Goal: Book appointment/travel/reservation

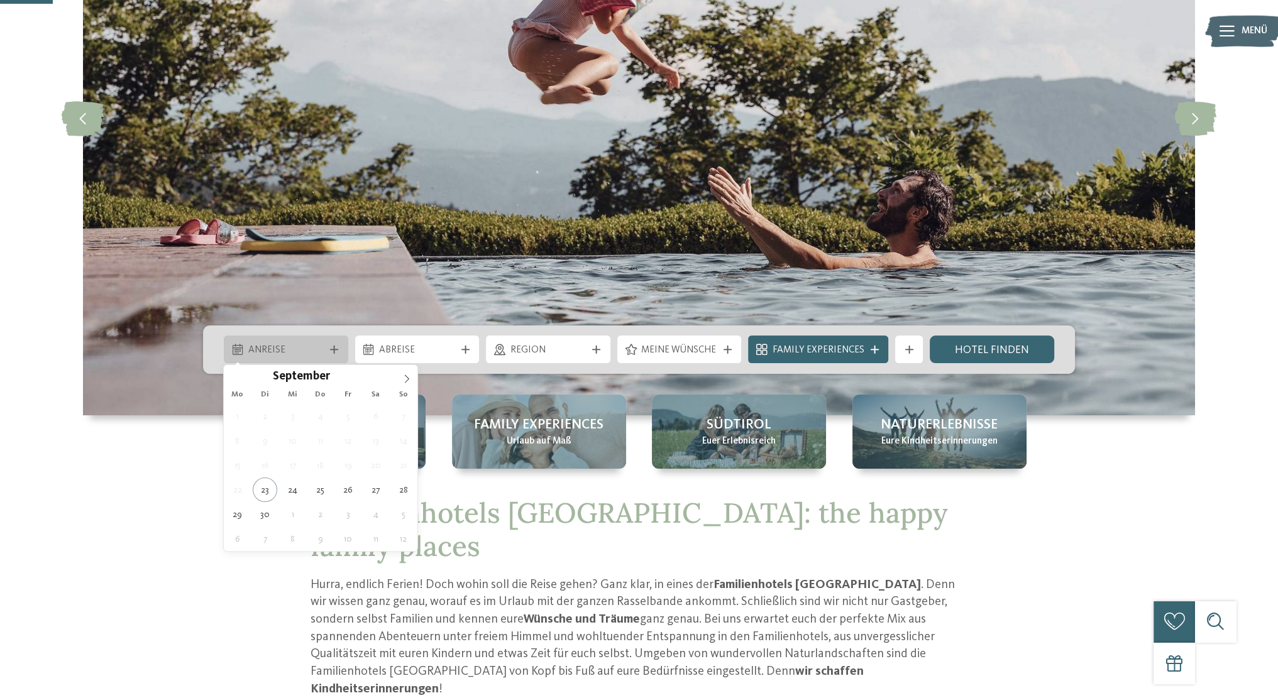
click at [326, 346] on div "Anreise" at bounding box center [285, 350] width 83 height 15
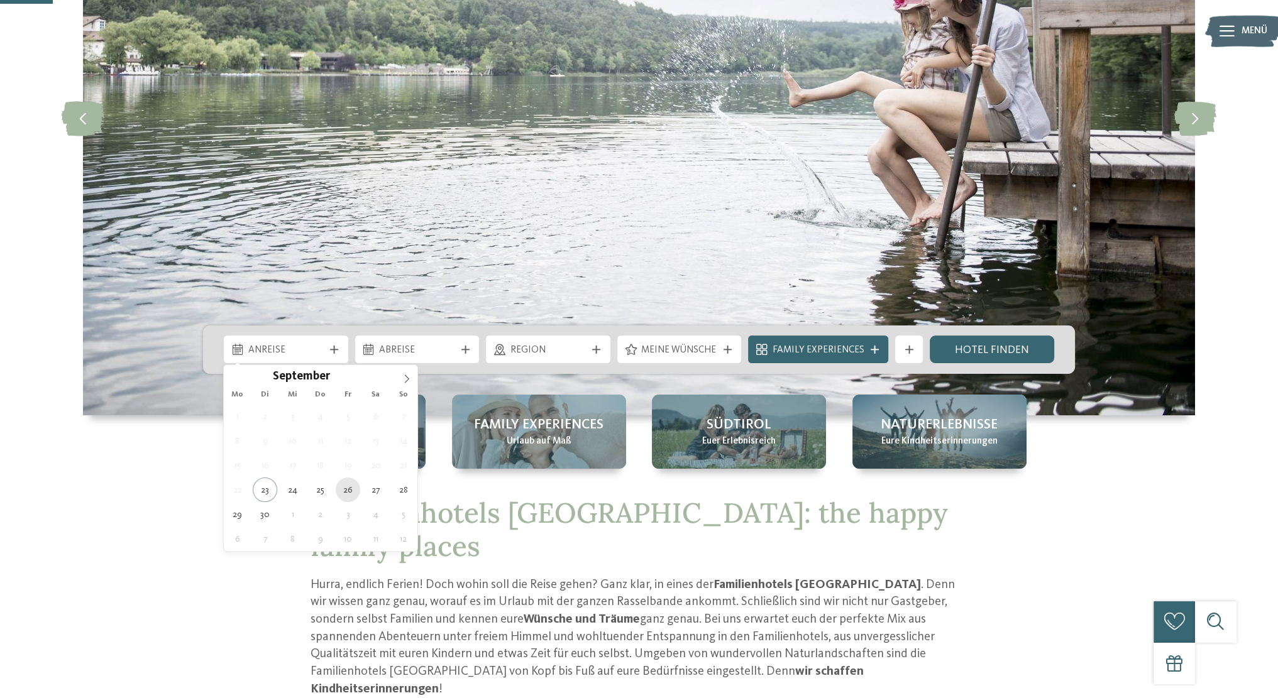
type div "26.09.2025"
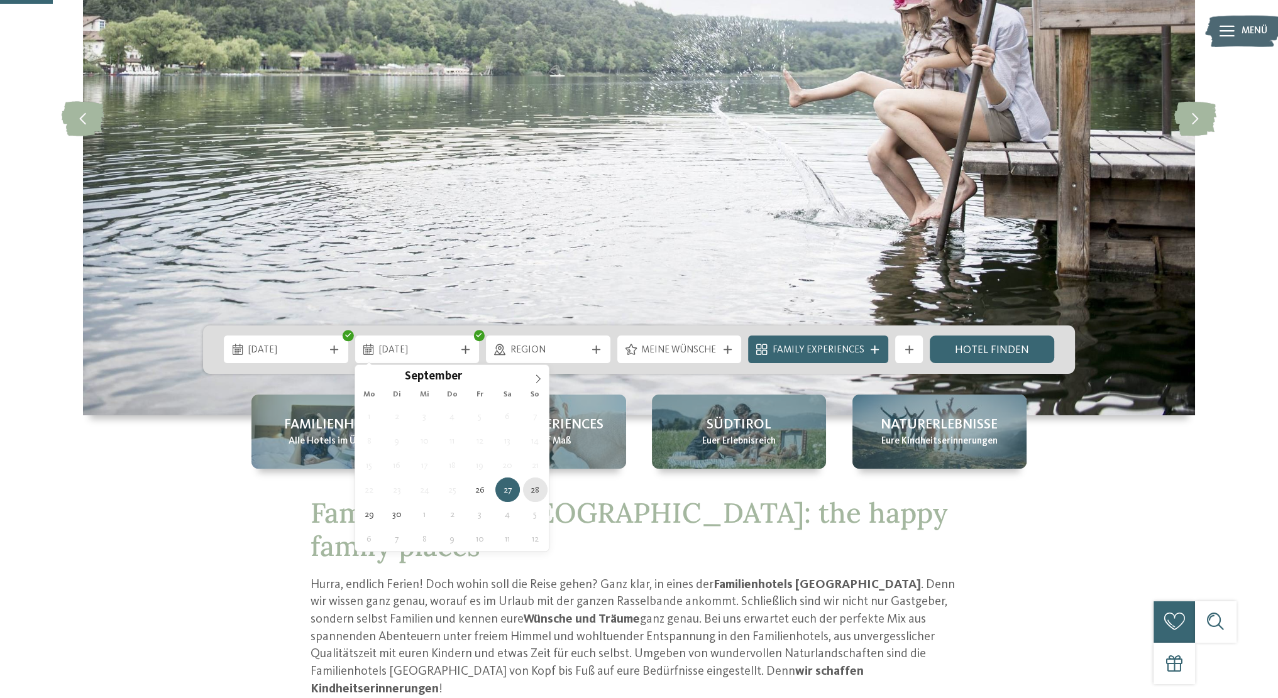
type div "28.09.2025"
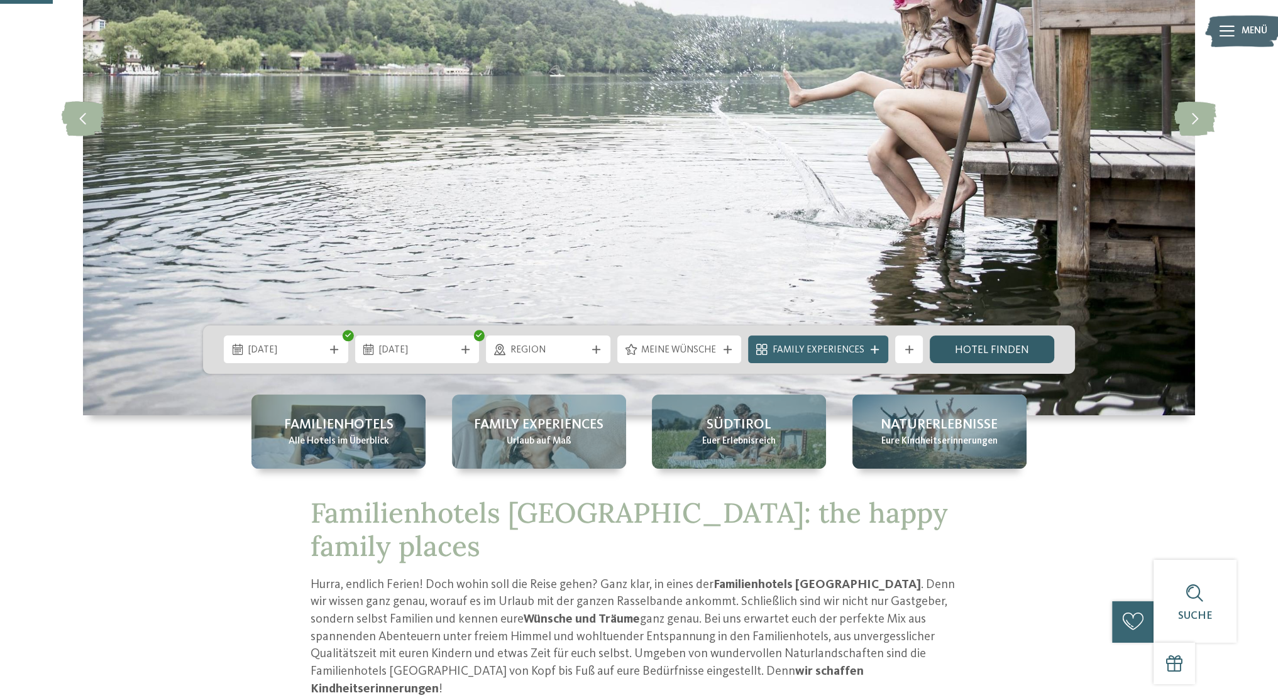
click at [985, 348] on link "Hotel finden" at bounding box center [992, 350] width 124 height 28
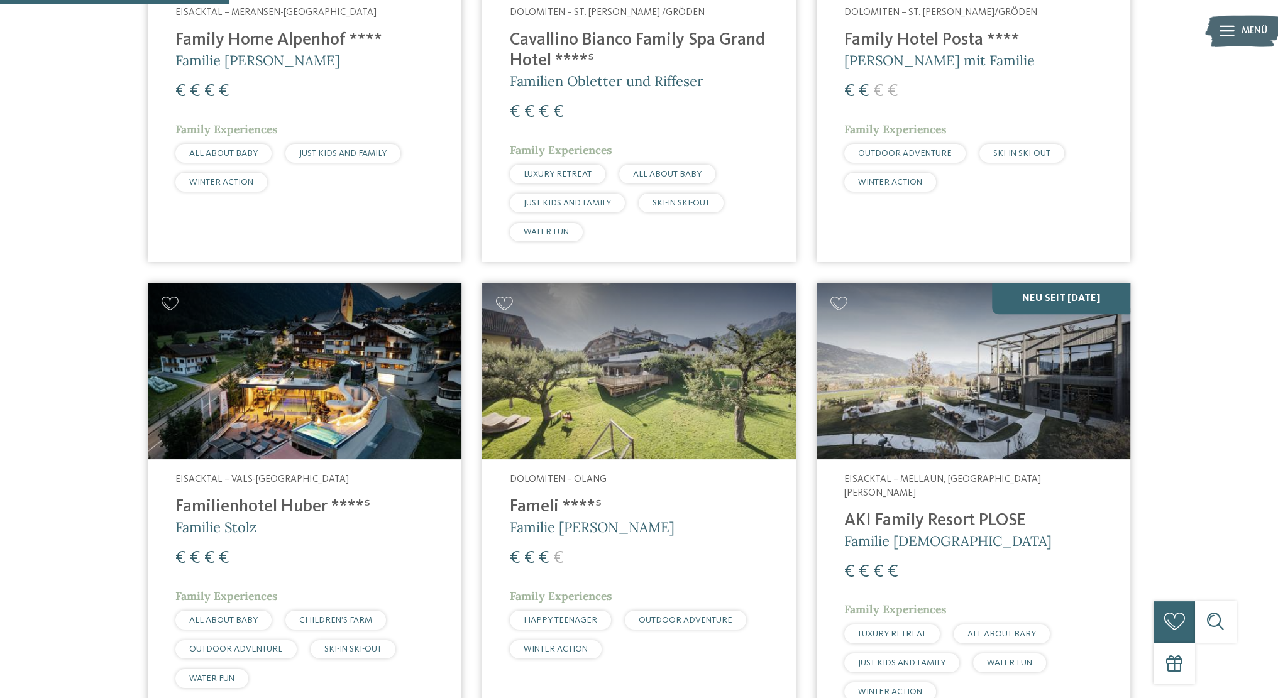
scroll to position [762, 0]
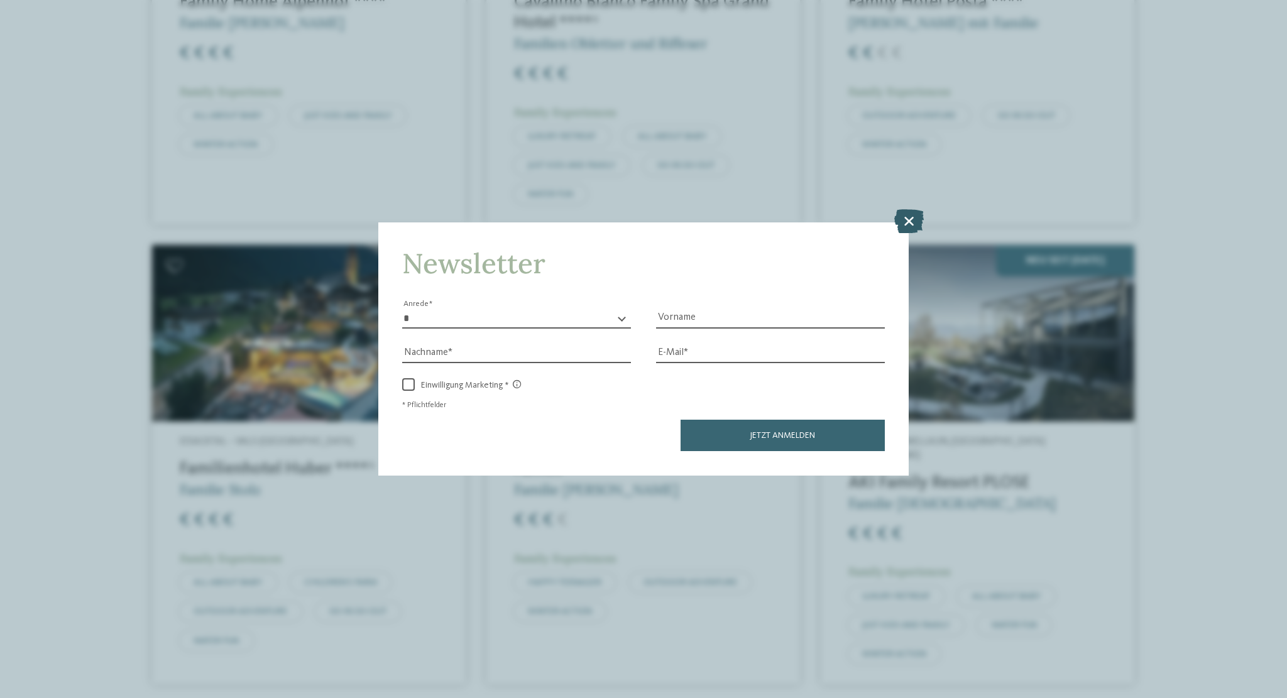
click at [901, 213] on icon at bounding box center [909, 221] width 30 height 24
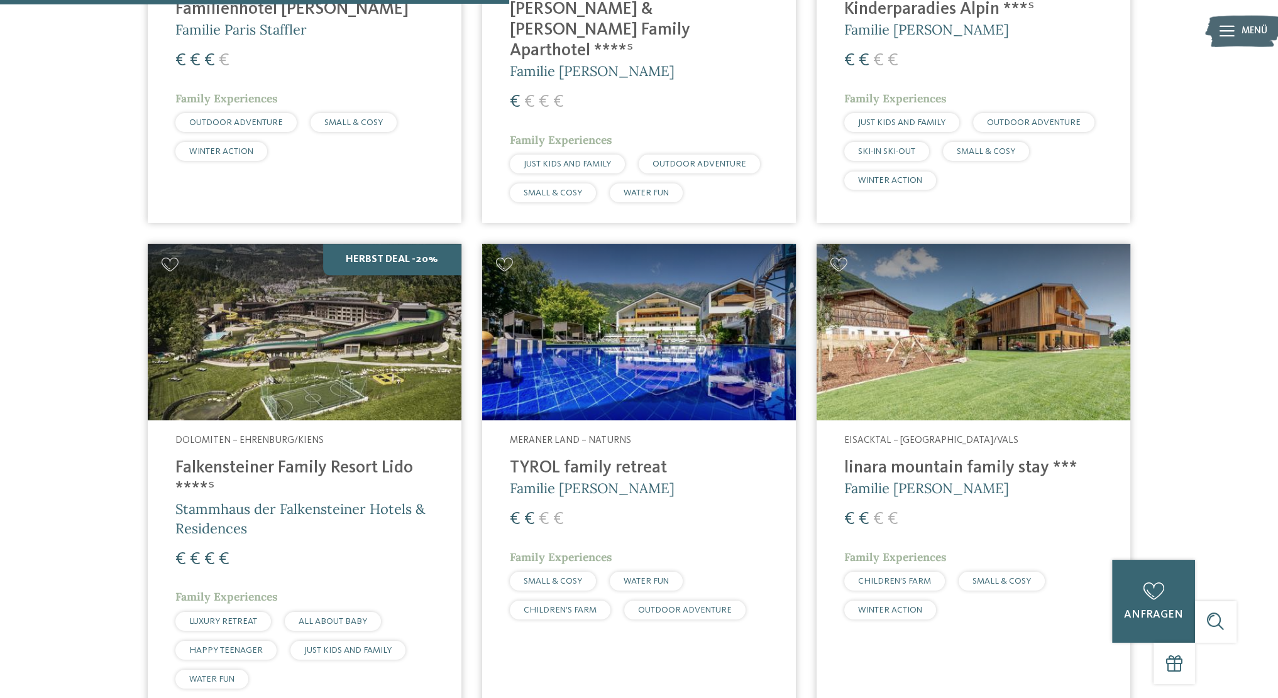
scroll to position [1689, 0]
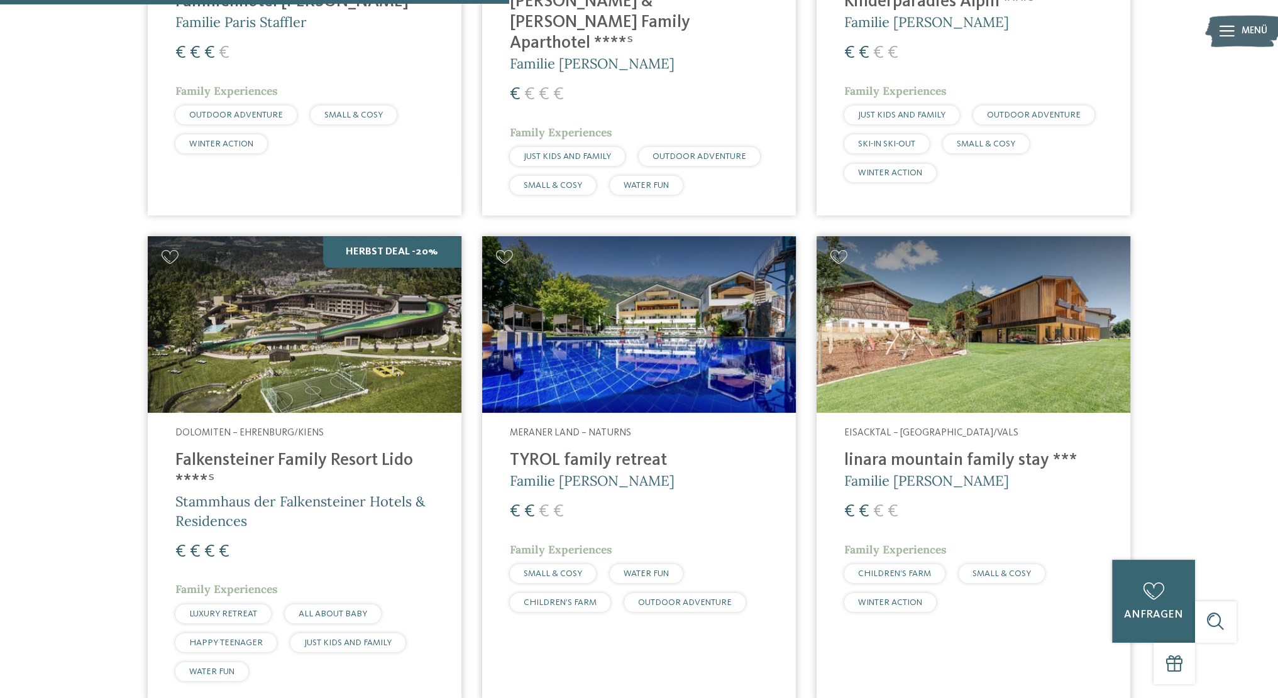
click at [420, 348] on img at bounding box center [305, 324] width 314 height 177
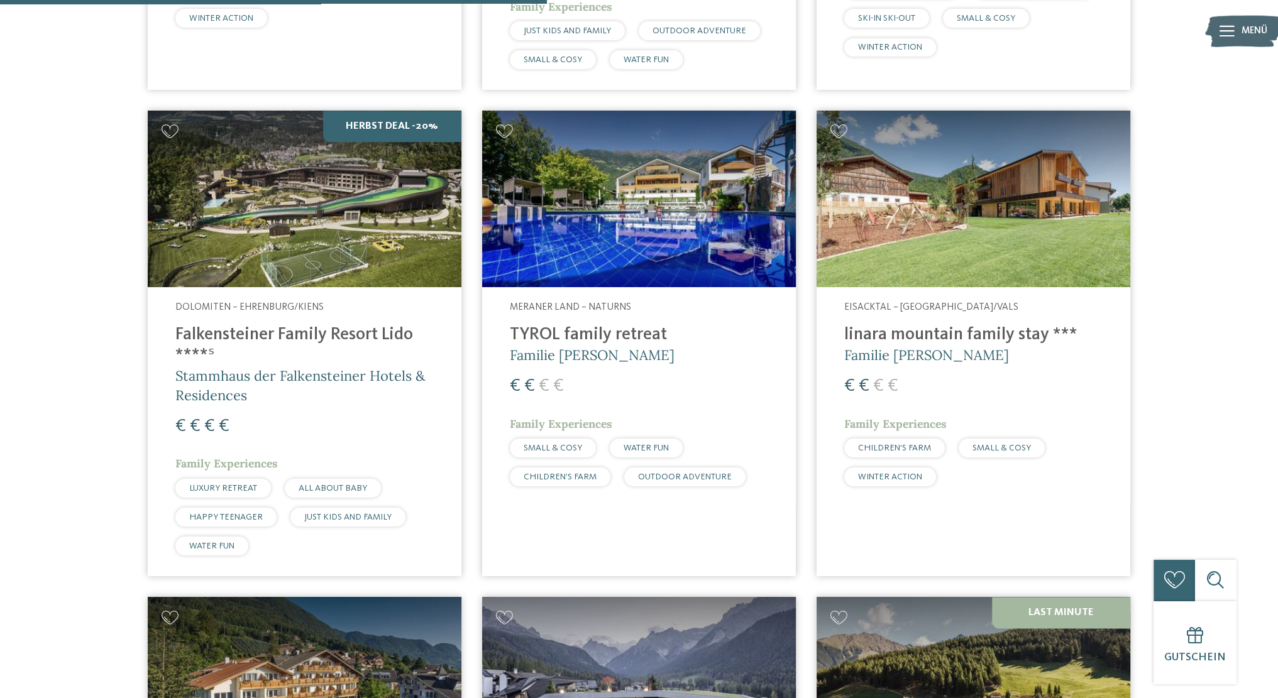
click at [597, 325] on h4 "TYROL family retreat" at bounding box center [639, 335] width 258 height 21
click at [961, 200] on img at bounding box center [973, 198] width 314 height 177
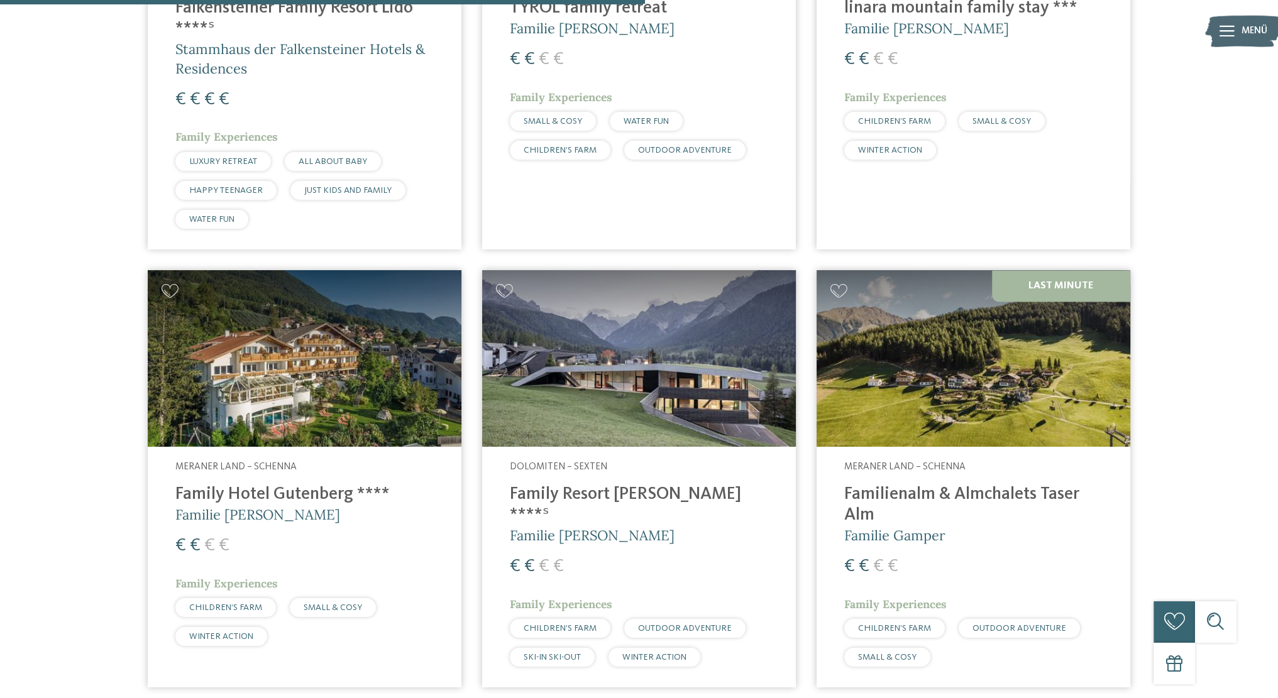
scroll to position [2140, 0]
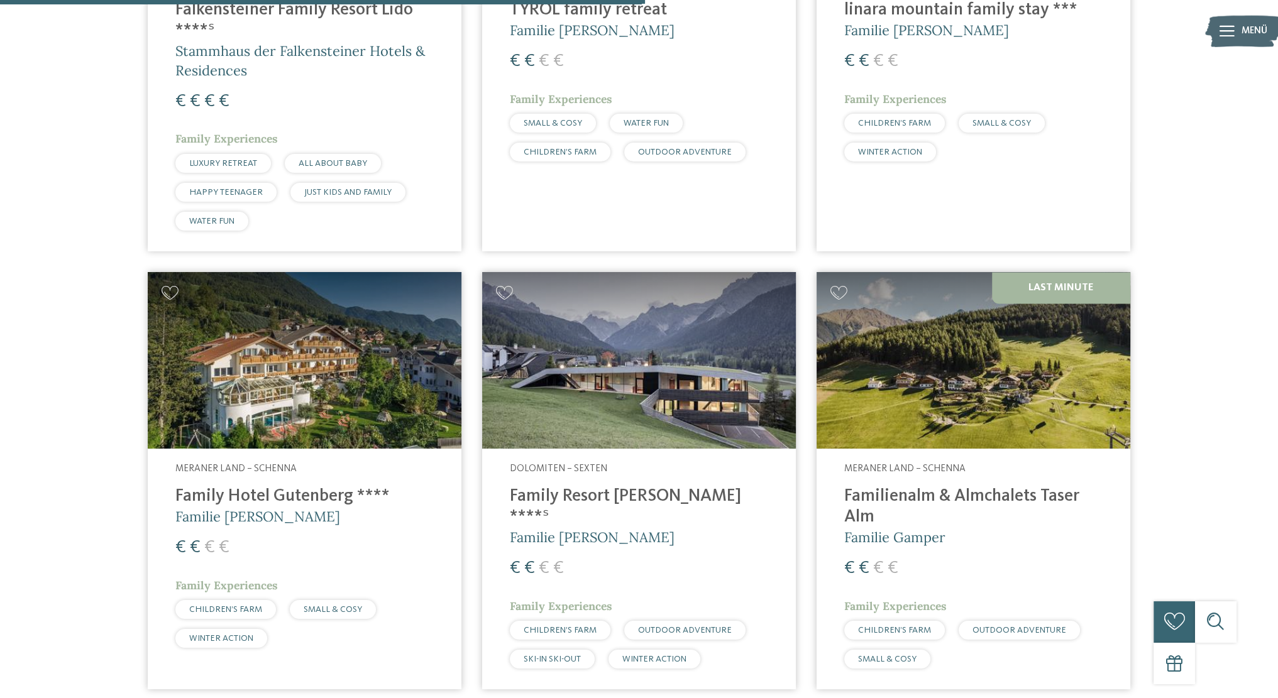
click at [204, 357] on img at bounding box center [305, 360] width 314 height 177
click at [724, 364] on img at bounding box center [639, 360] width 314 height 177
click at [993, 346] on img at bounding box center [973, 360] width 314 height 177
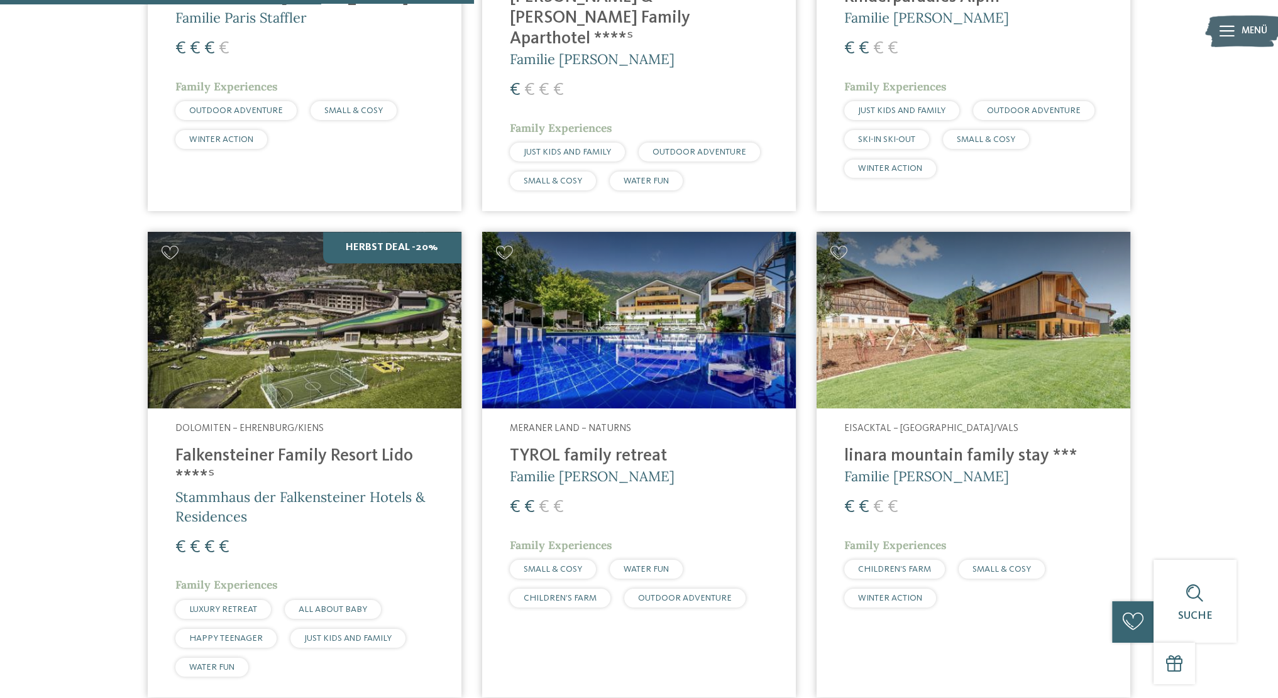
scroll to position [1711, 0]
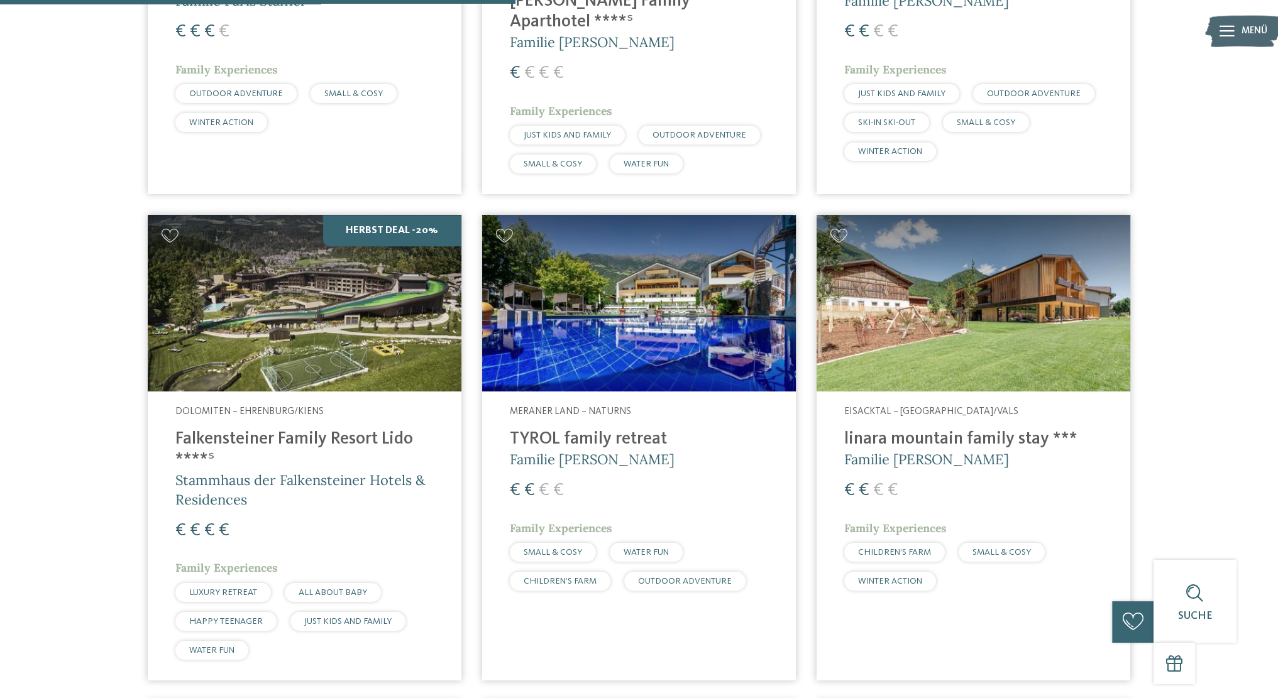
click at [288, 293] on img at bounding box center [305, 303] width 314 height 177
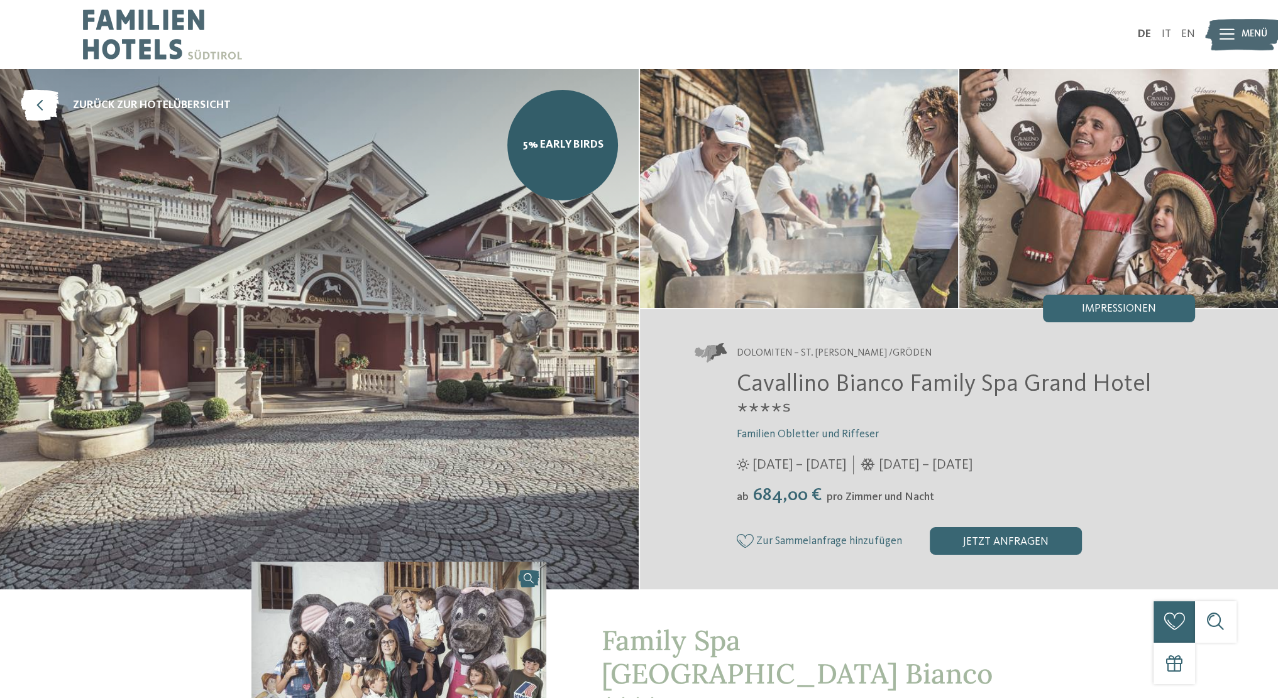
click at [524, 286] on img at bounding box center [319, 329] width 639 height 520
click at [1090, 315] on div "Impressionen" at bounding box center [1119, 309] width 152 height 28
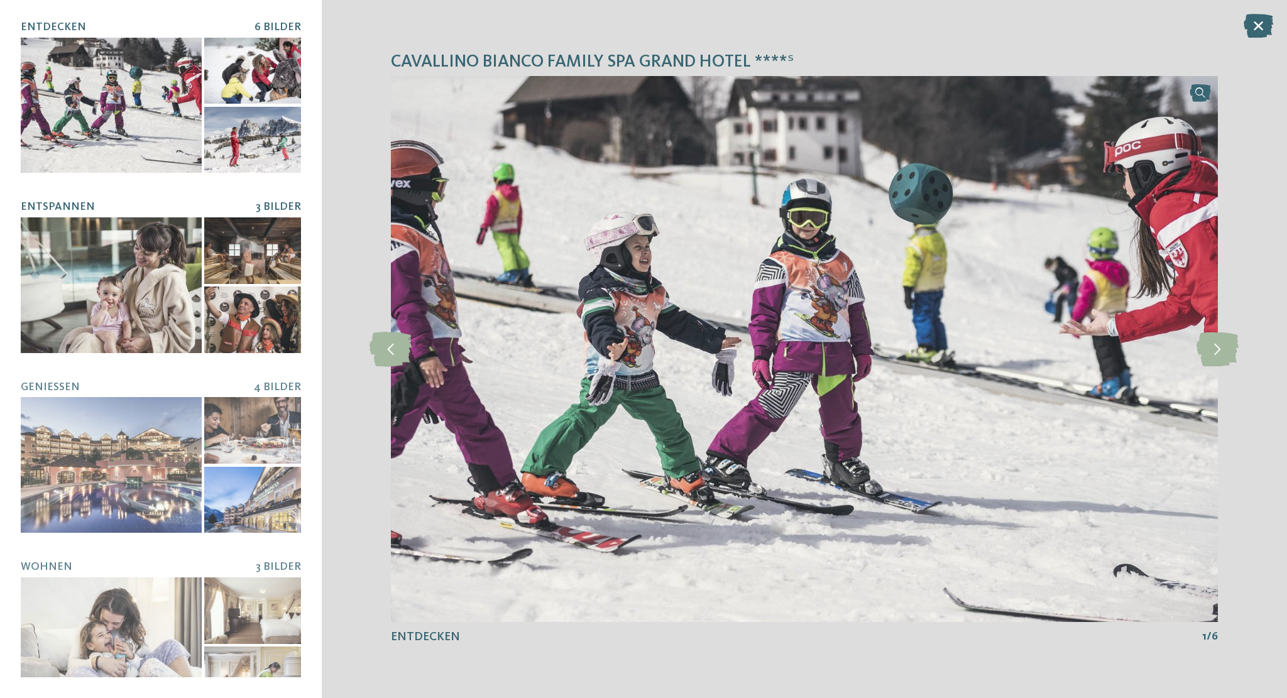
click at [134, 306] on div at bounding box center [111, 285] width 181 height 136
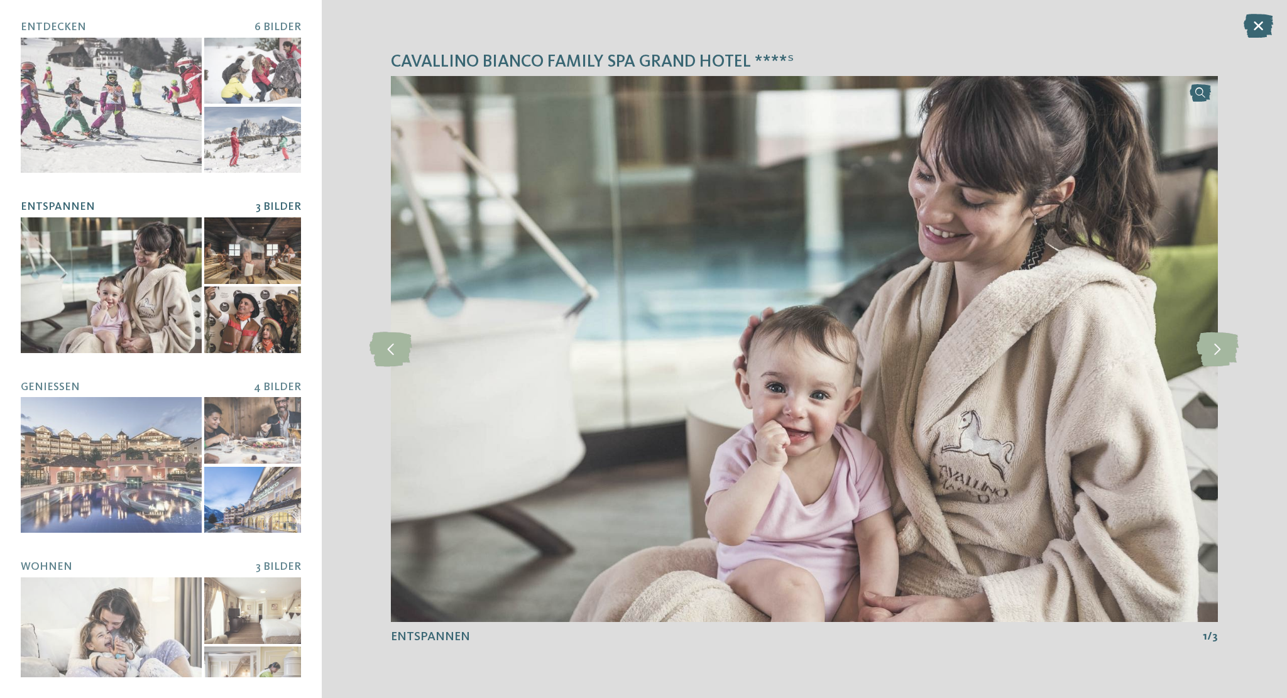
click at [282, 251] on div at bounding box center [252, 250] width 97 height 67
click at [273, 332] on div at bounding box center [252, 320] width 97 height 67
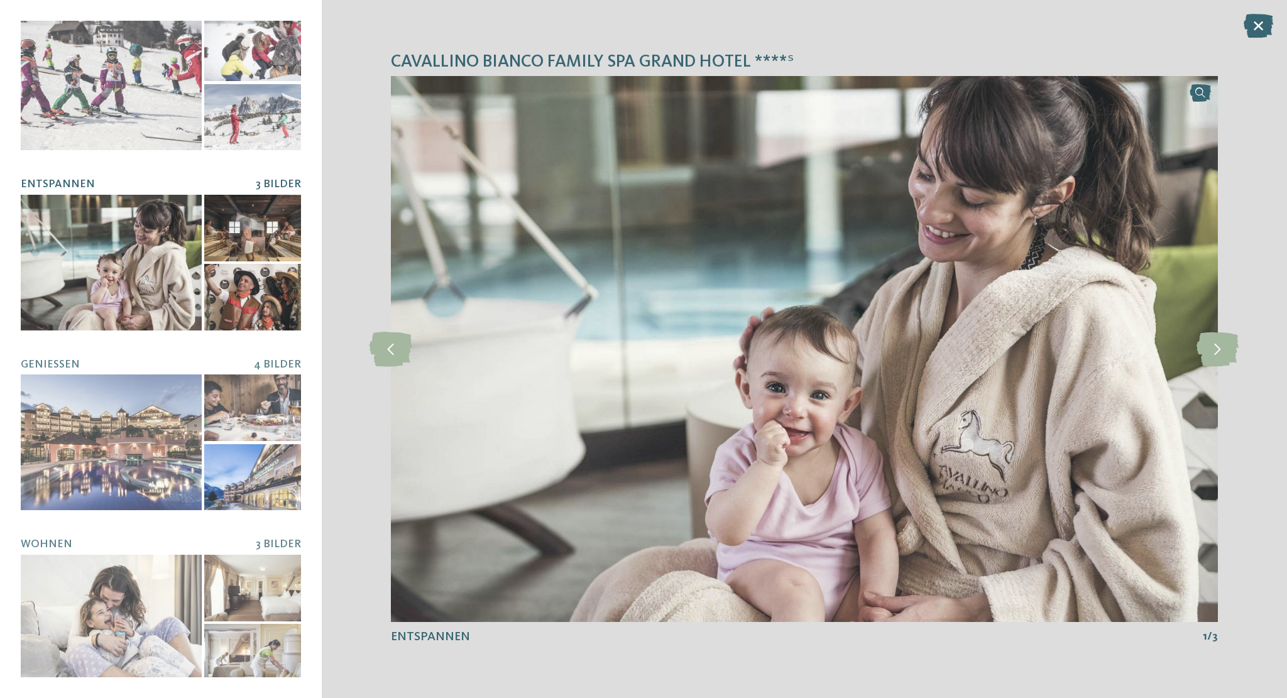
scroll to position [21, 0]
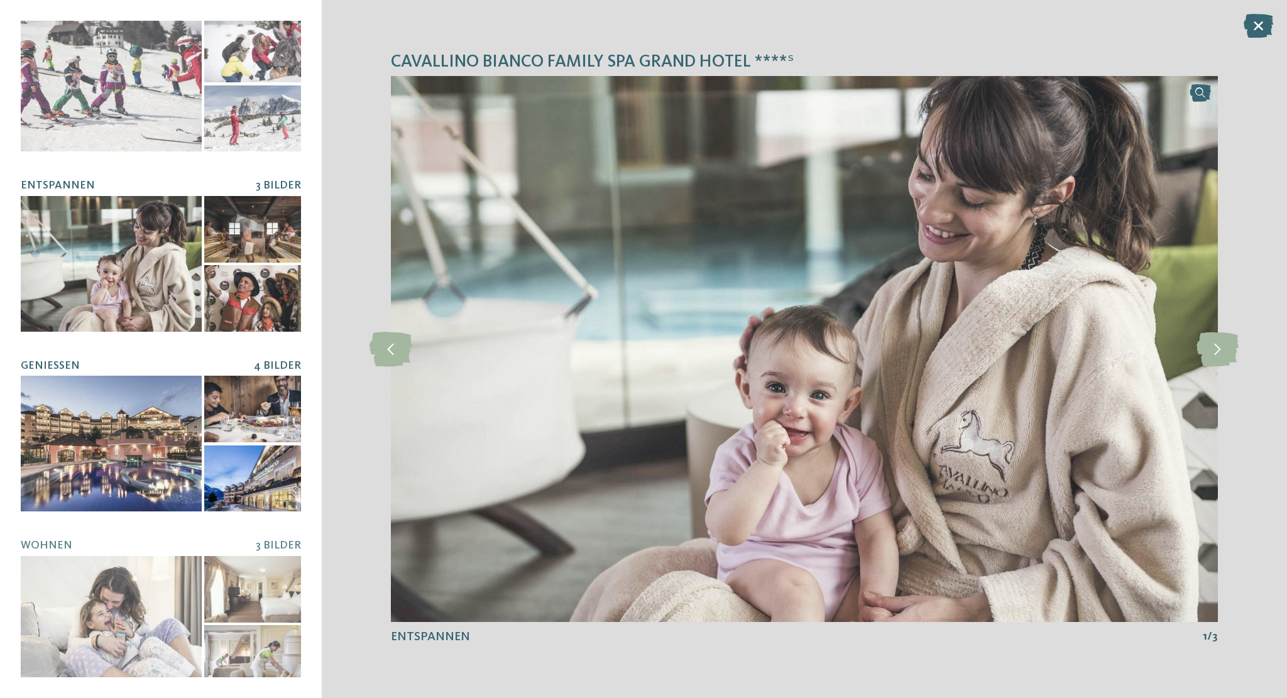
click at [147, 444] on div at bounding box center [111, 444] width 181 height 136
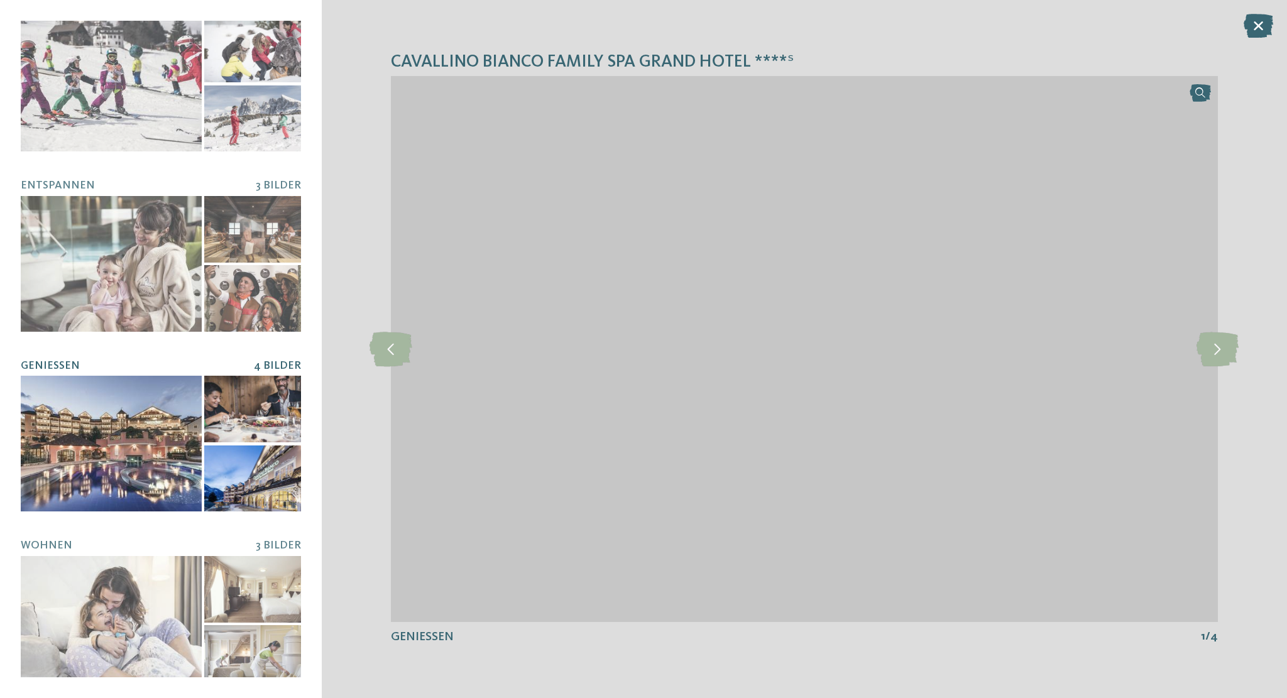
scroll to position [23, 0]
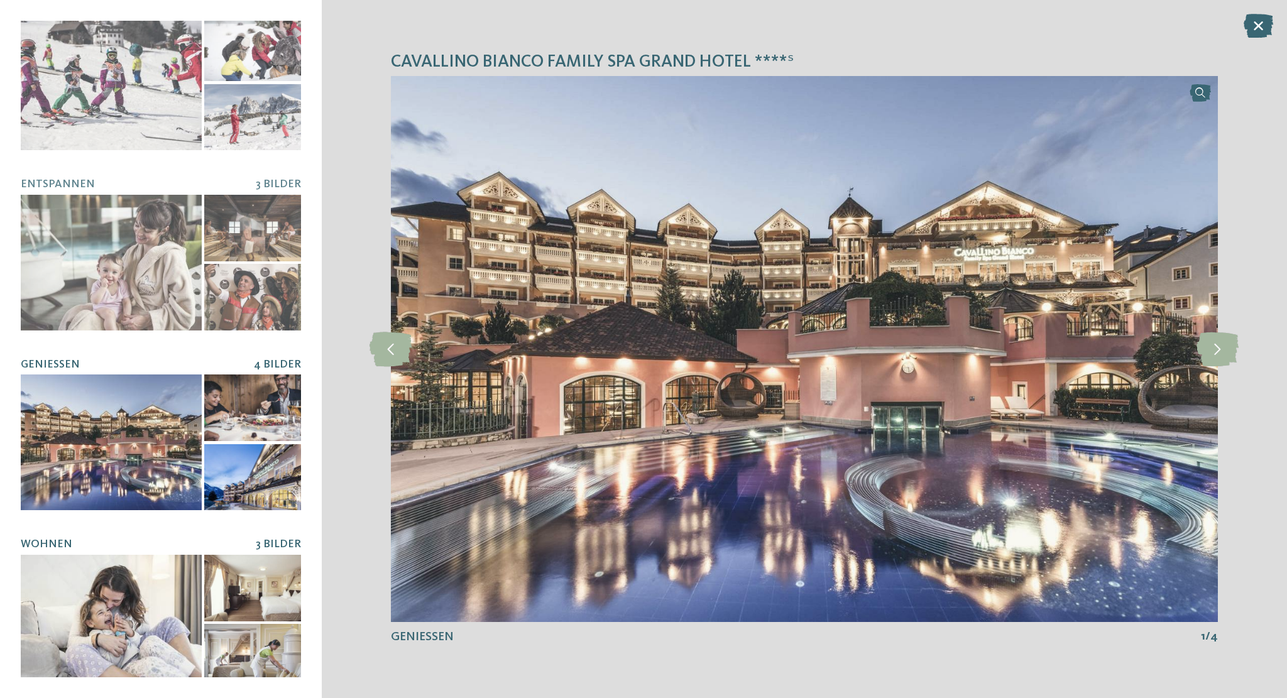
click at [229, 612] on div at bounding box center [161, 623] width 280 height 136
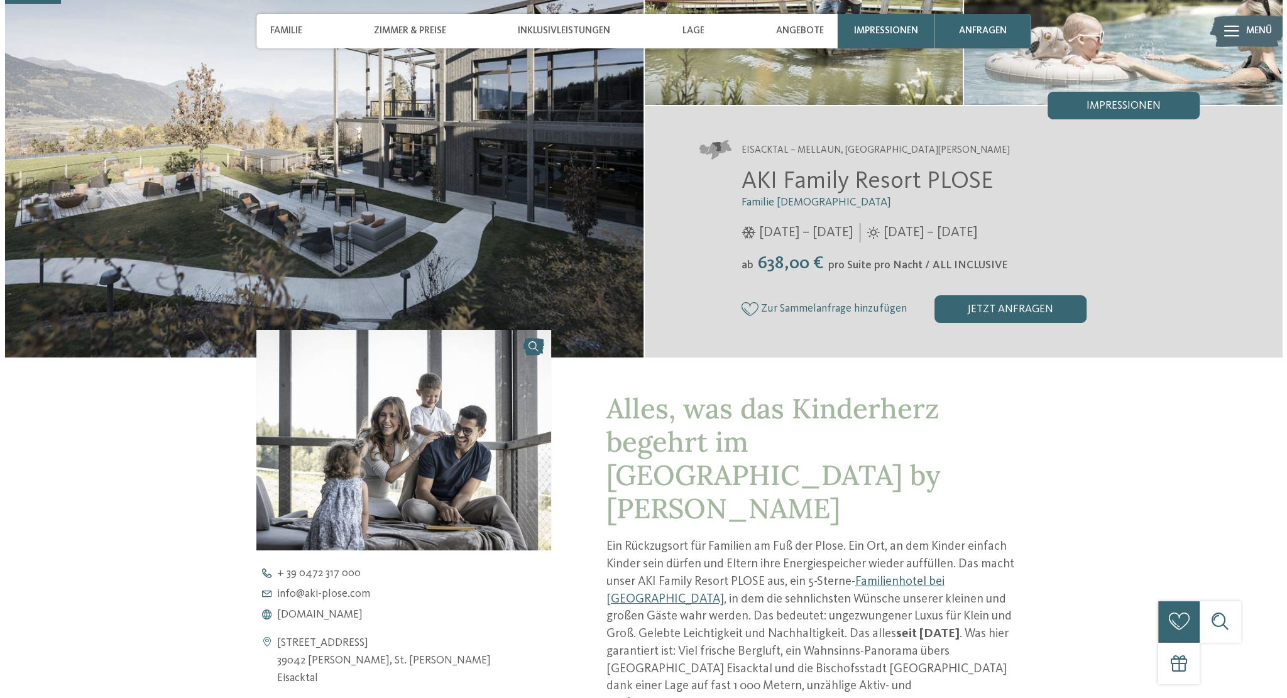
scroll to position [202, 0]
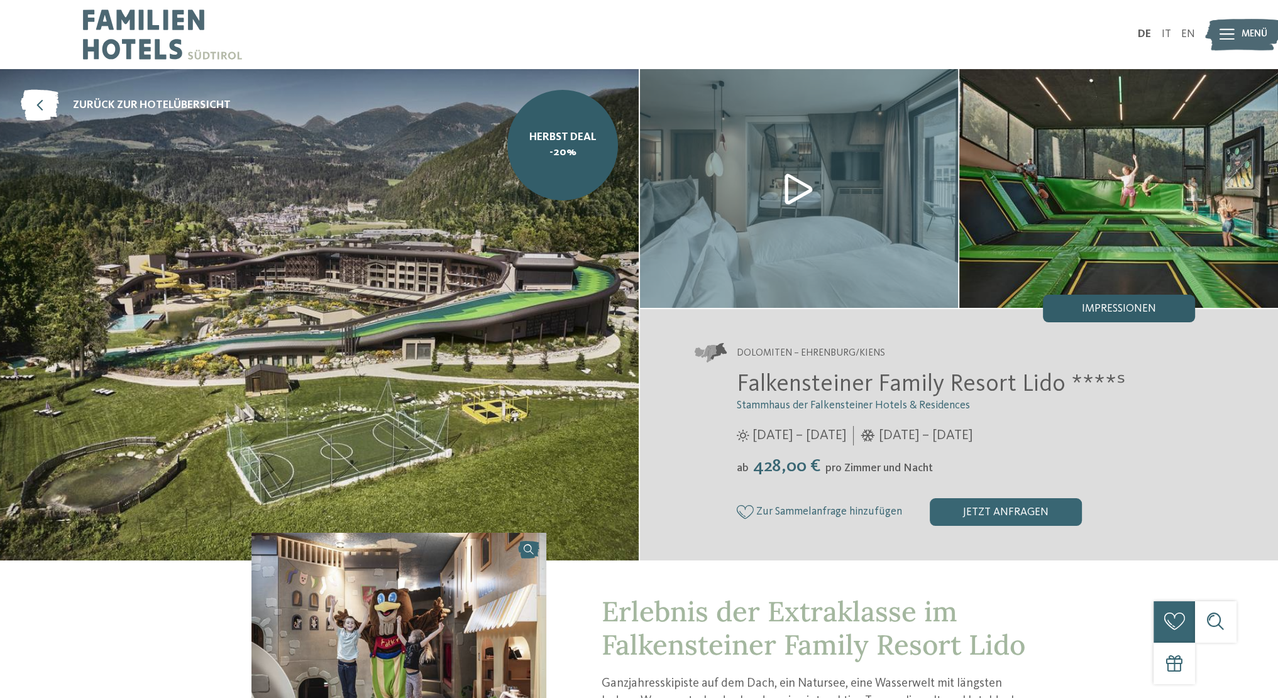
click at [1166, 310] on div "Impressionen" at bounding box center [1119, 309] width 152 height 28
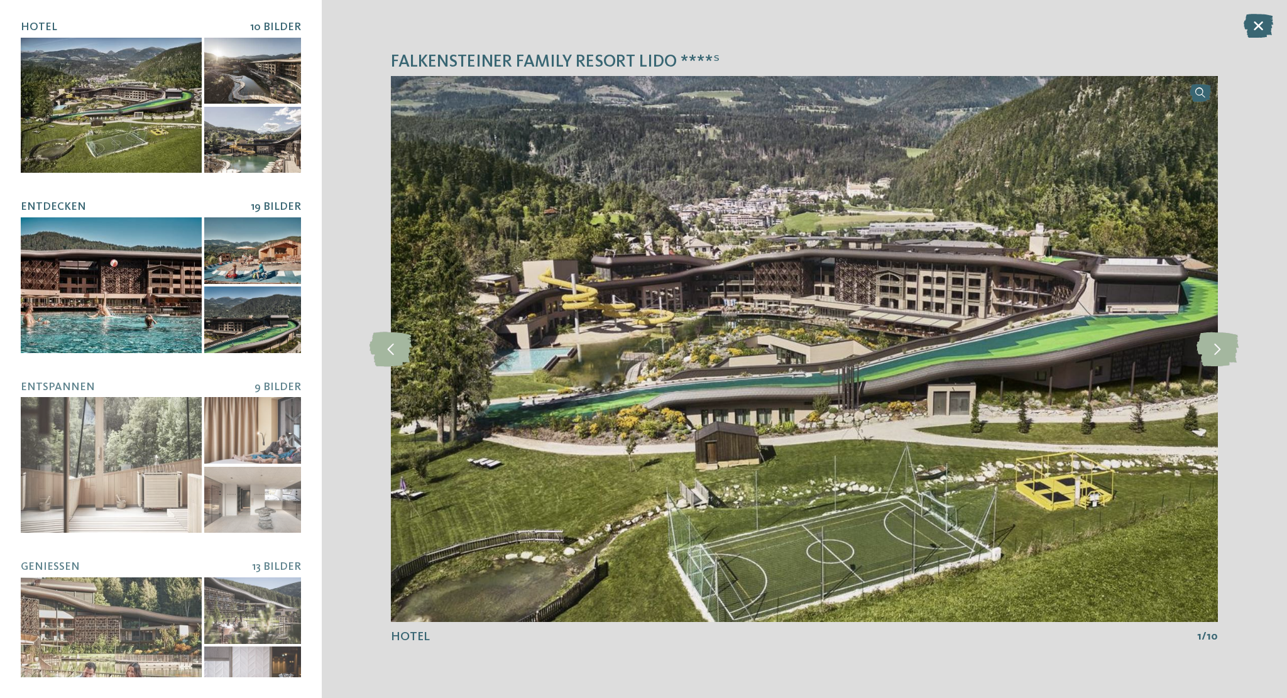
click at [129, 293] on div at bounding box center [111, 285] width 181 height 136
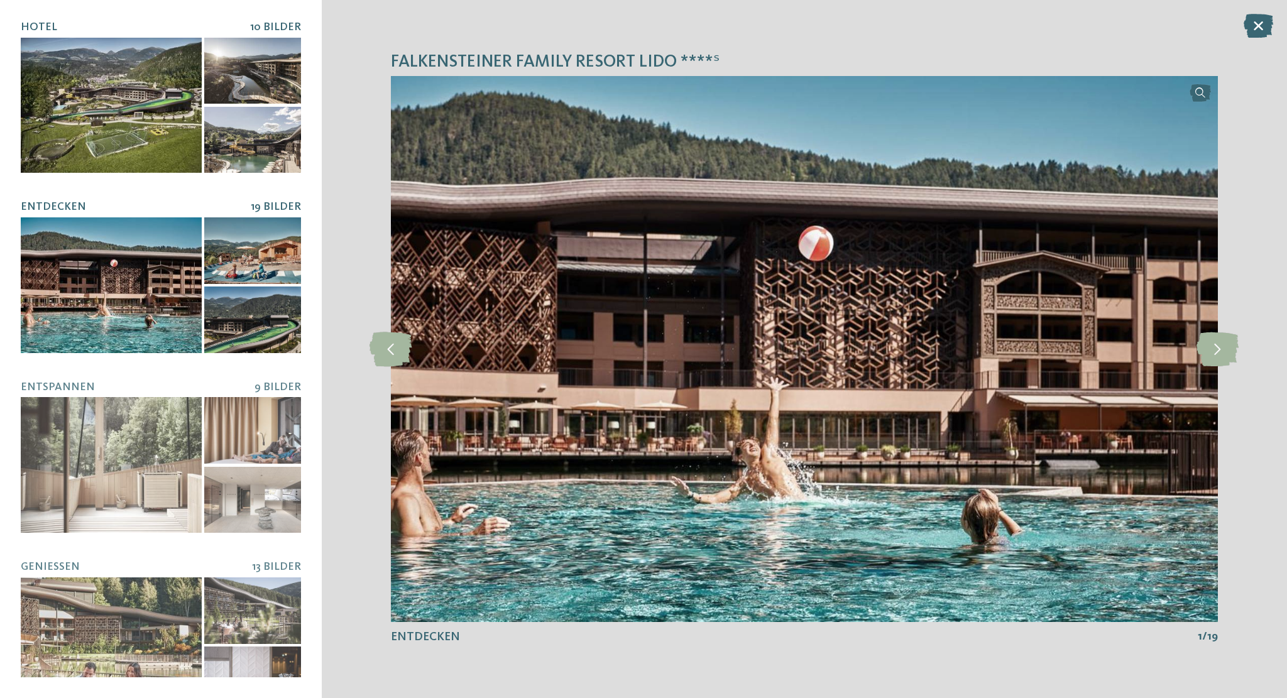
click at [64, 67] on div at bounding box center [111, 106] width 181 height 136
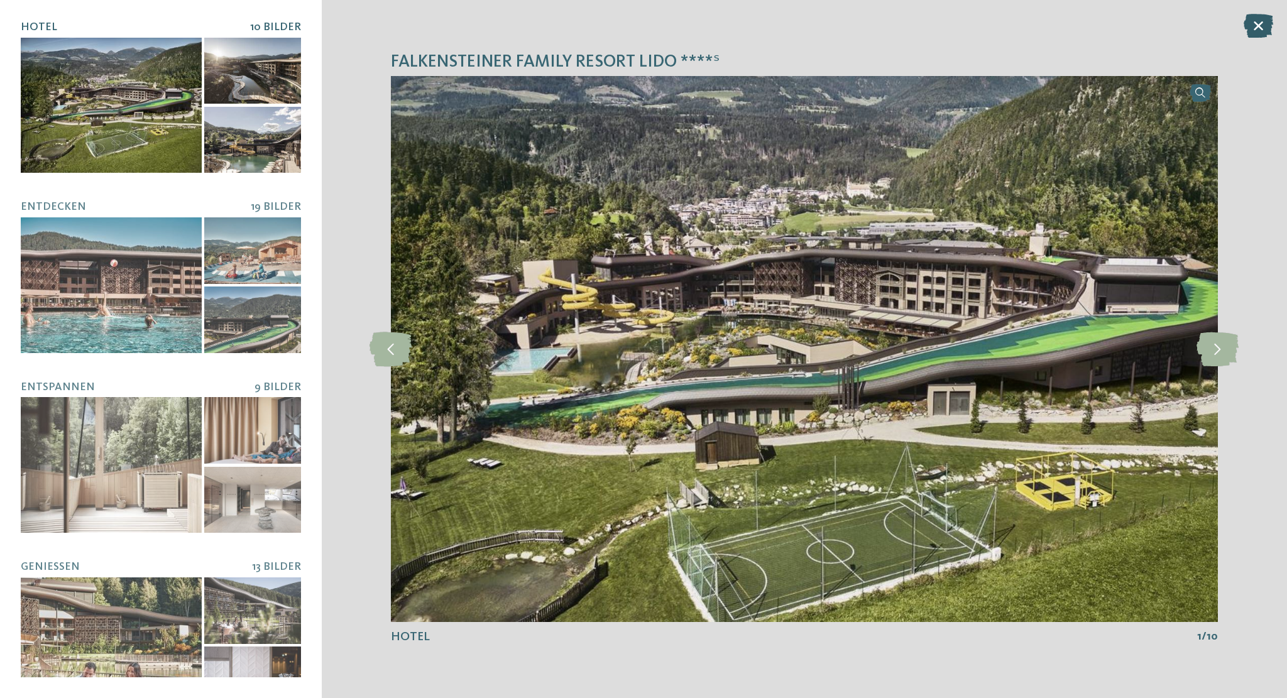
click at [1266, 21] on icon at bounding box center [1259, 26] width 30 height 24
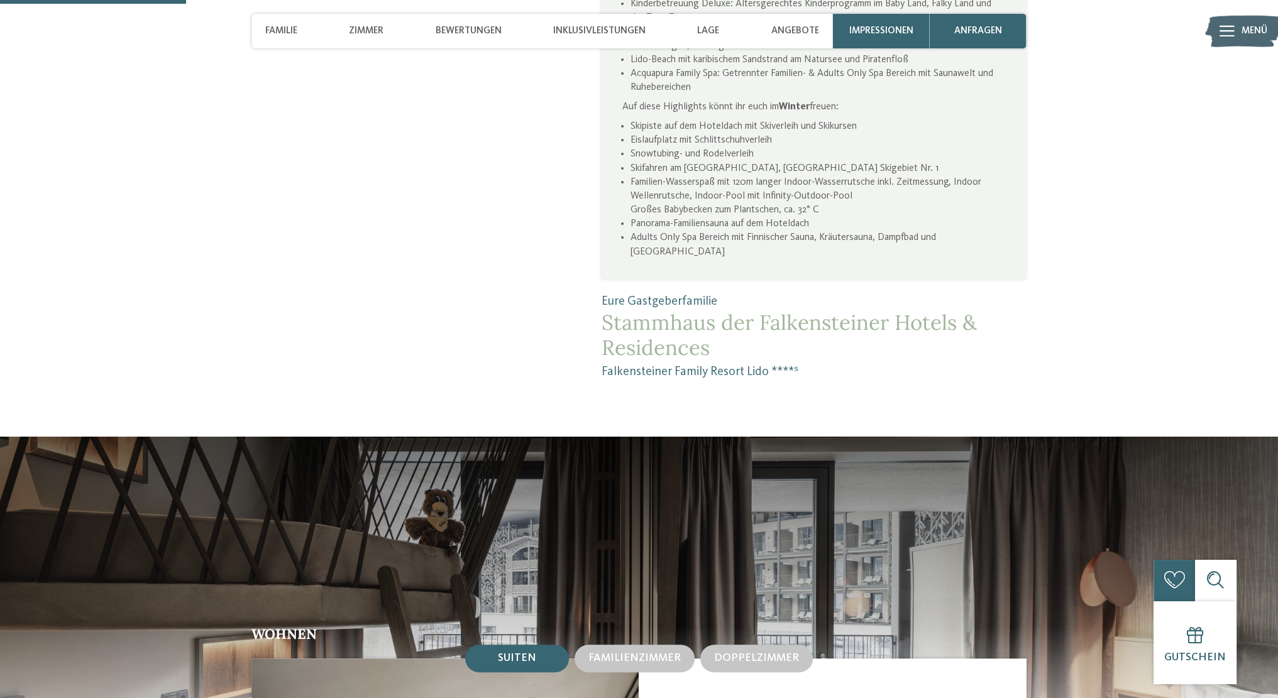
scroll to position [581, 0]
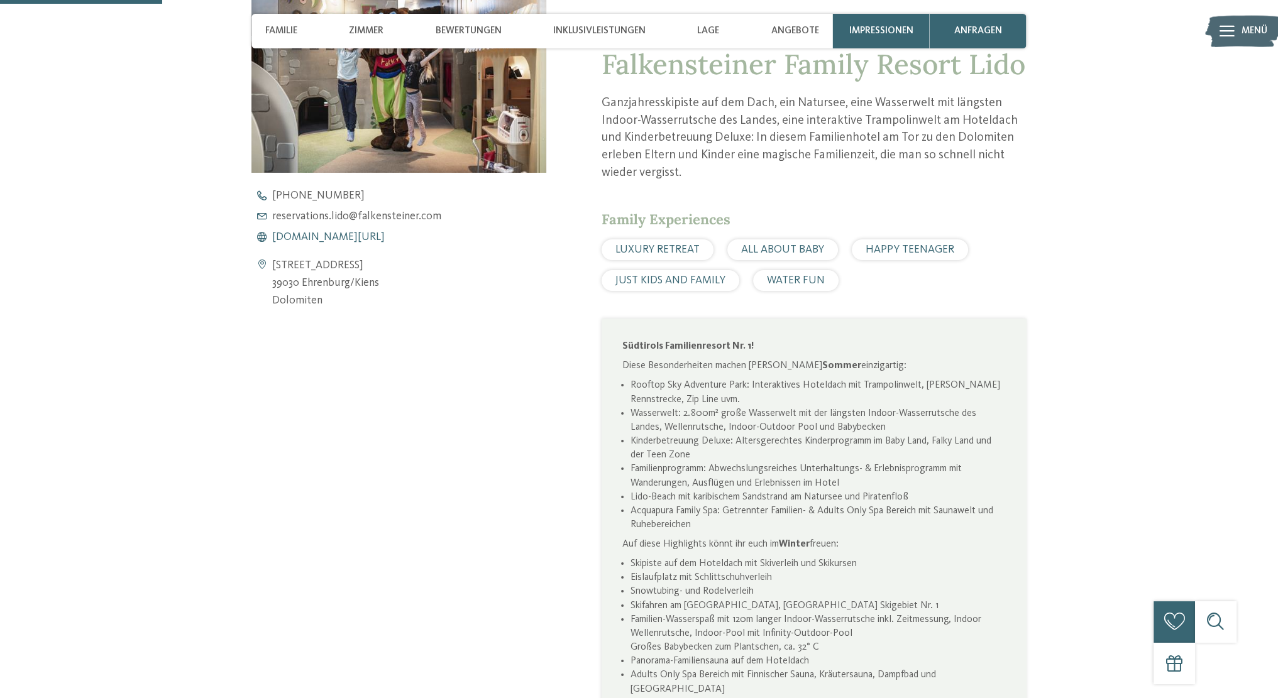
click at [351, 238] on span "www.falkensteiner.com/lido" at bounding box center [328, 237] width 112 height 11
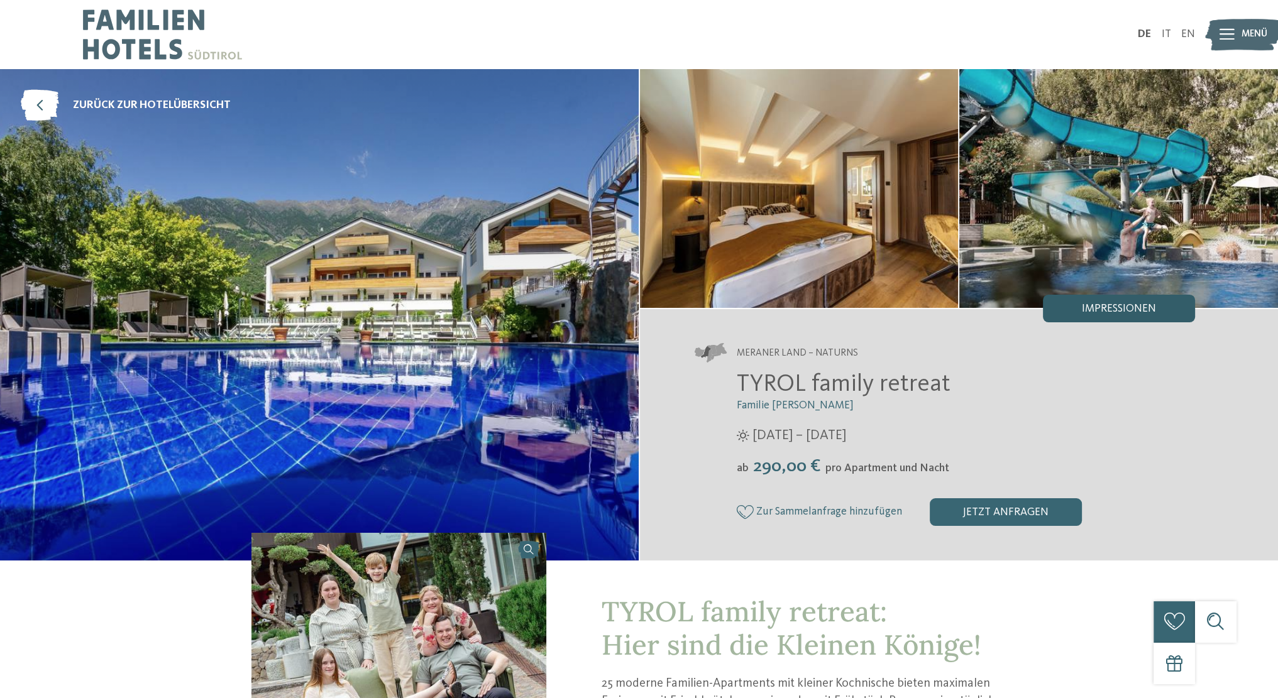
click at [1080, 314] on div "Impressionen" at bounding box center [1119, 309] width 152 height 28
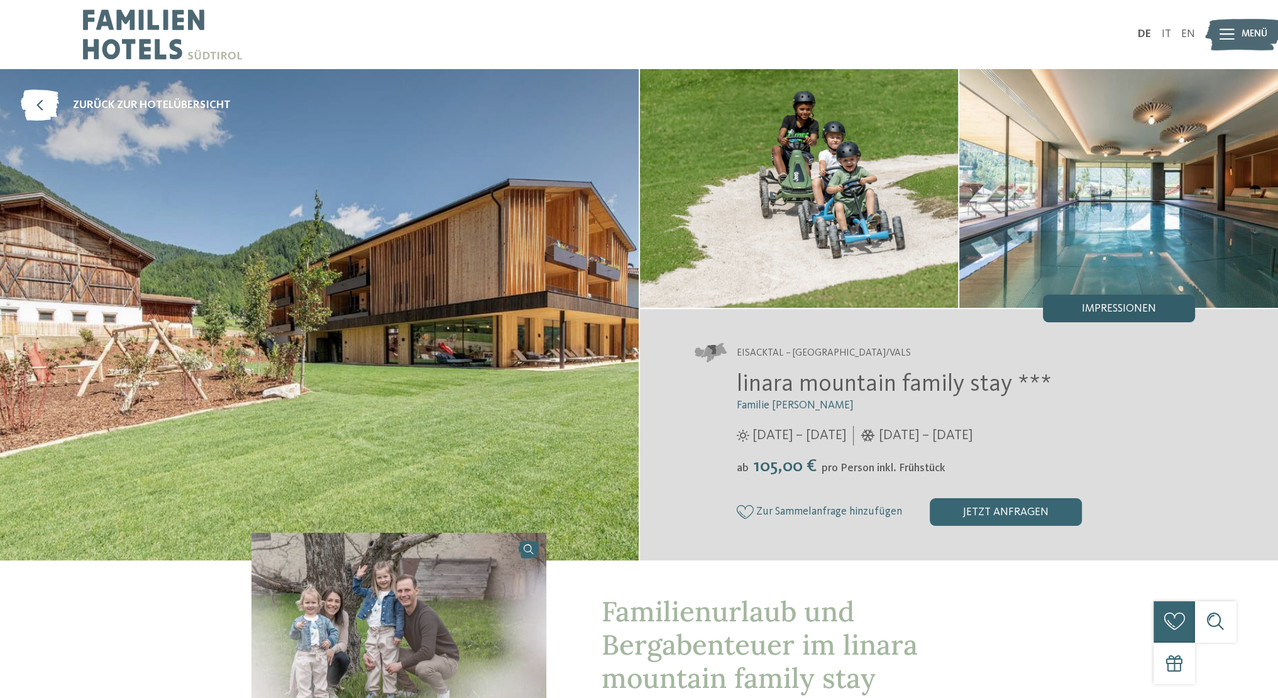
click at [1090, 302] on div "Impressionen" at bounding box center [1119, 309] width 152 height 28
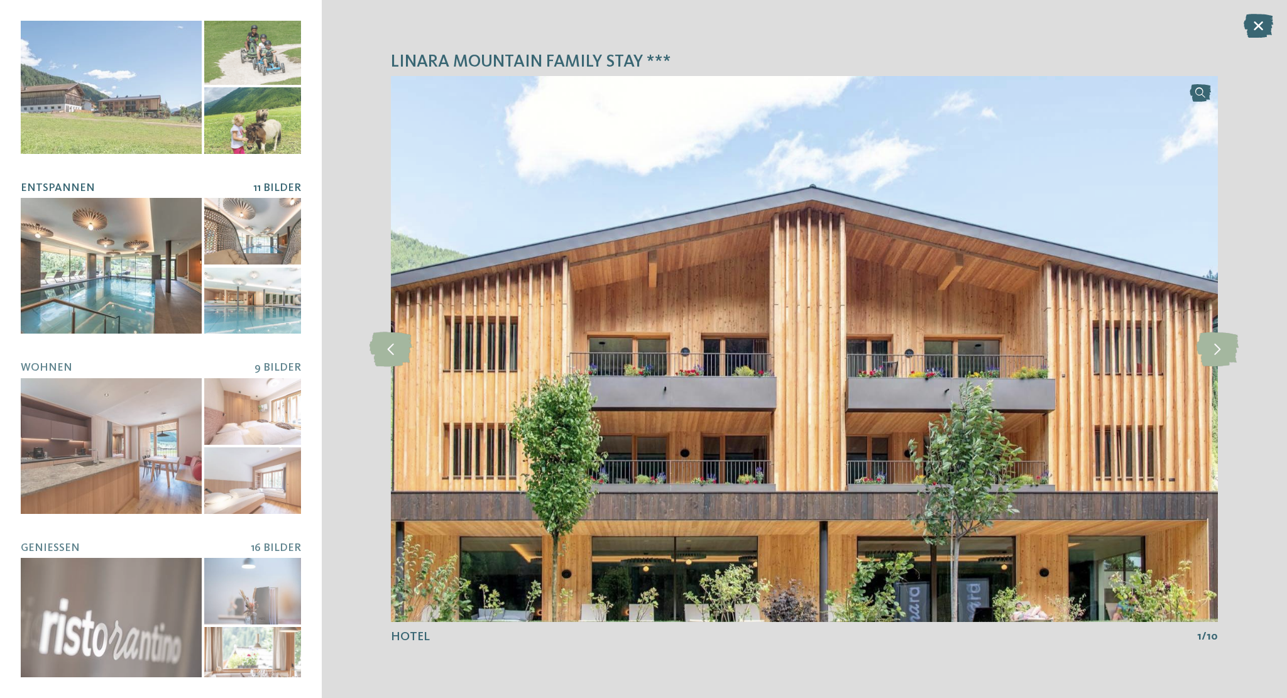
scroll to position [199, 0]
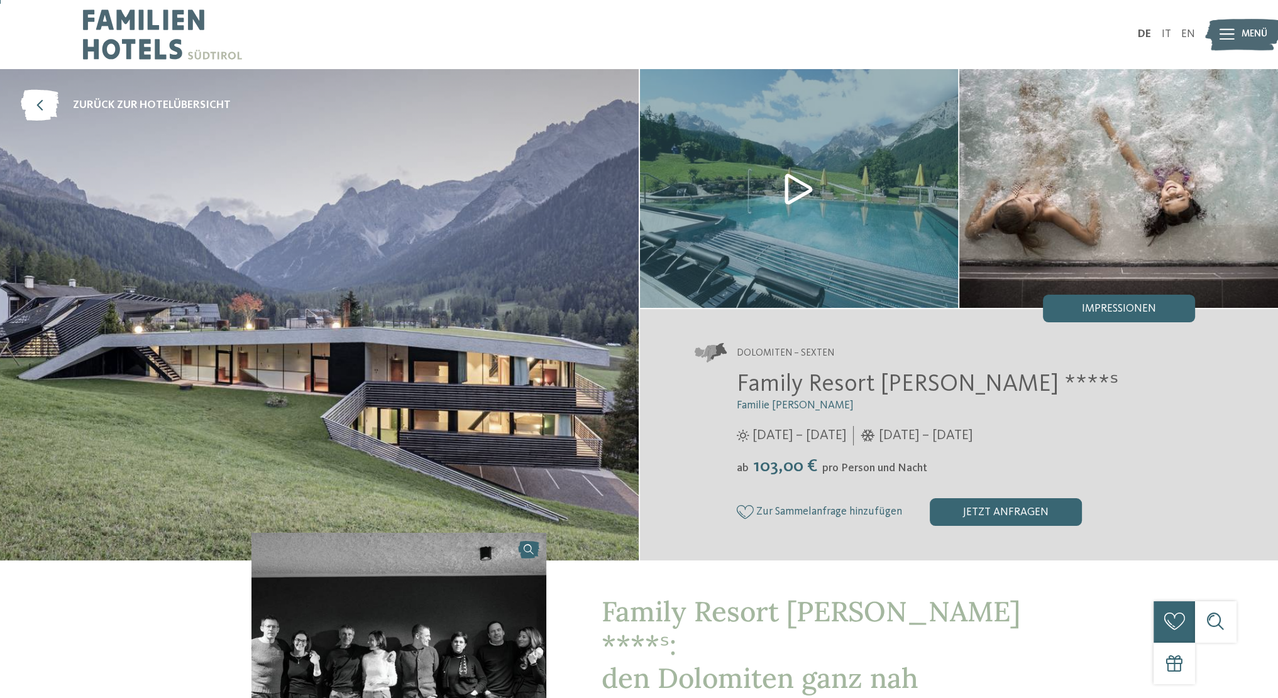
click at [1061, 295] on div "Impressionen" at bounding box center [1119, 309] width 152 height 28
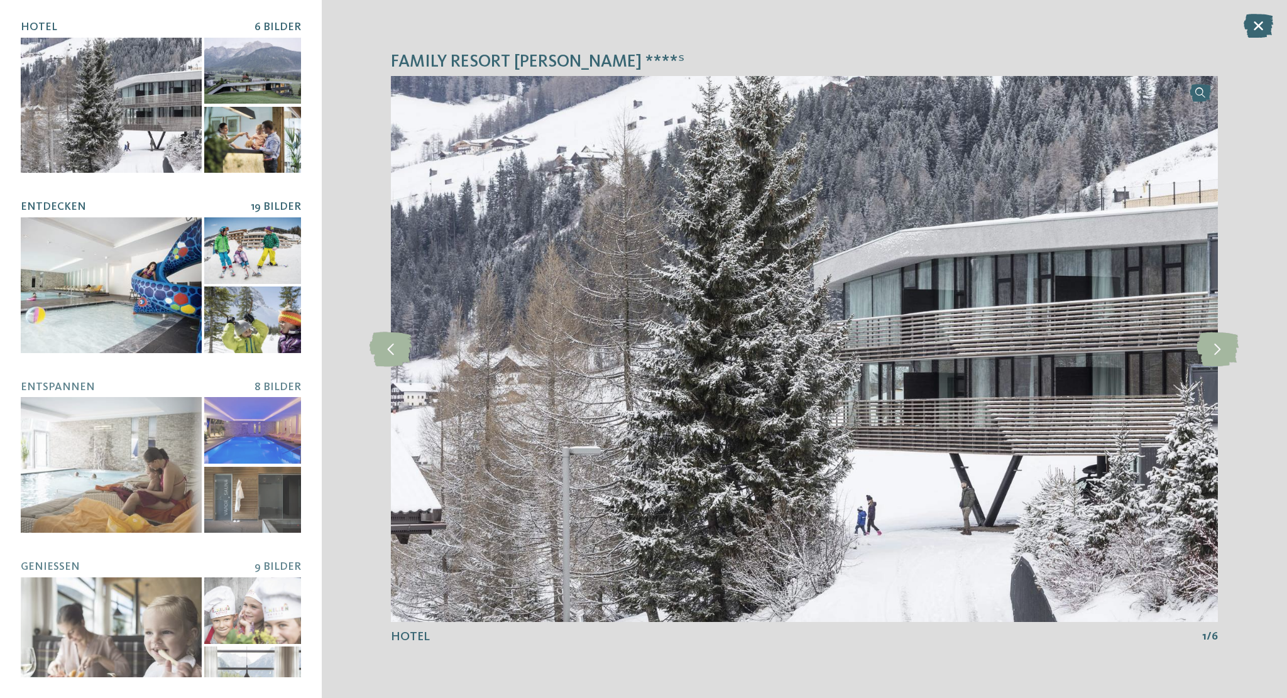
click at [116, 308] on div at bounding box center [111, 285] width 181 height 136
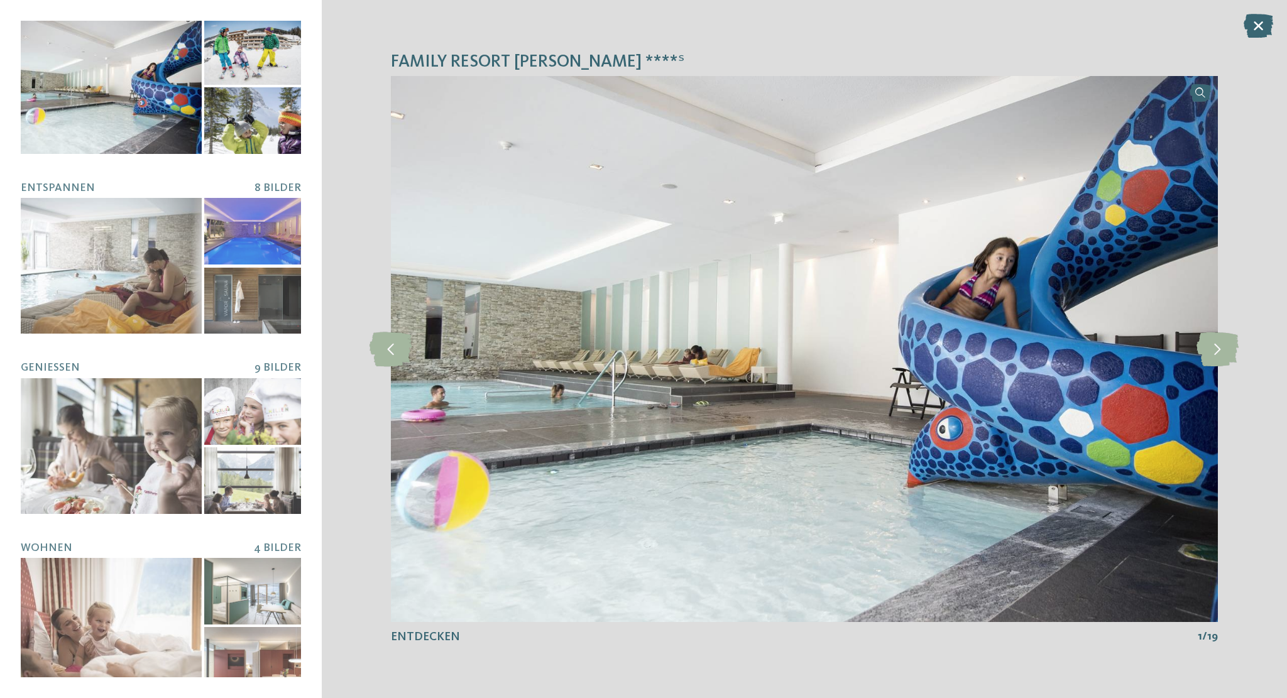
scroll to position [199, 0]
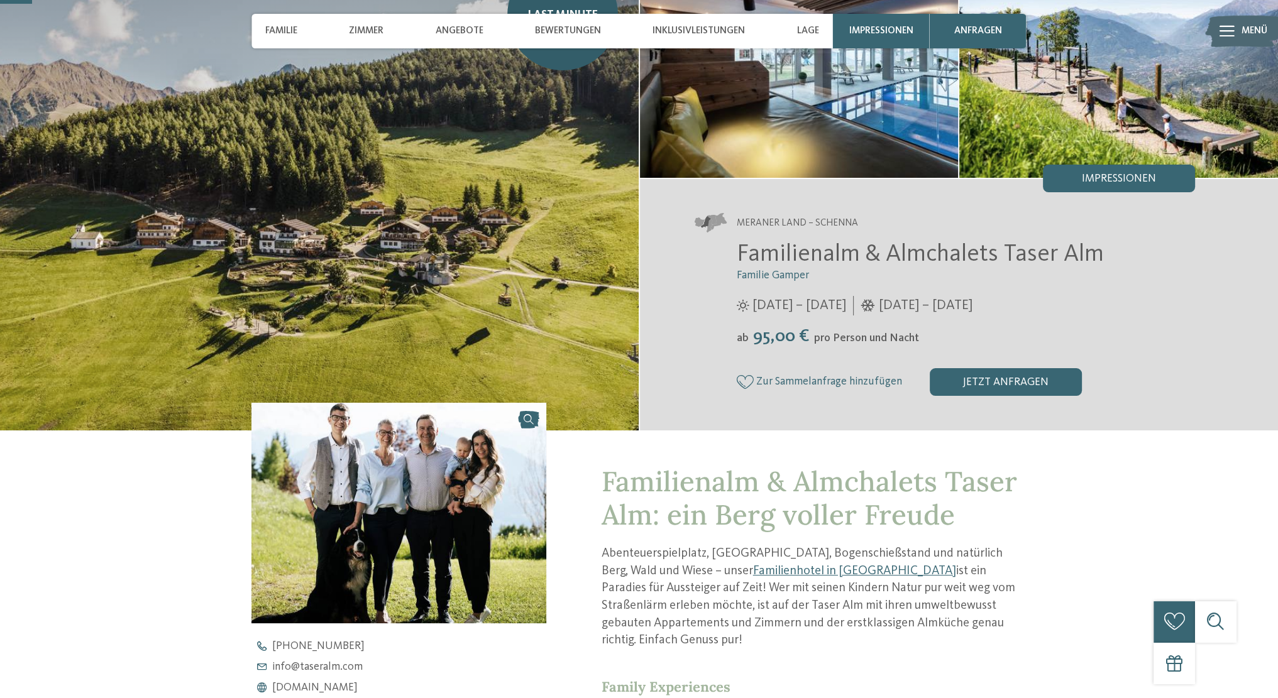
scroll to position [131, 0]
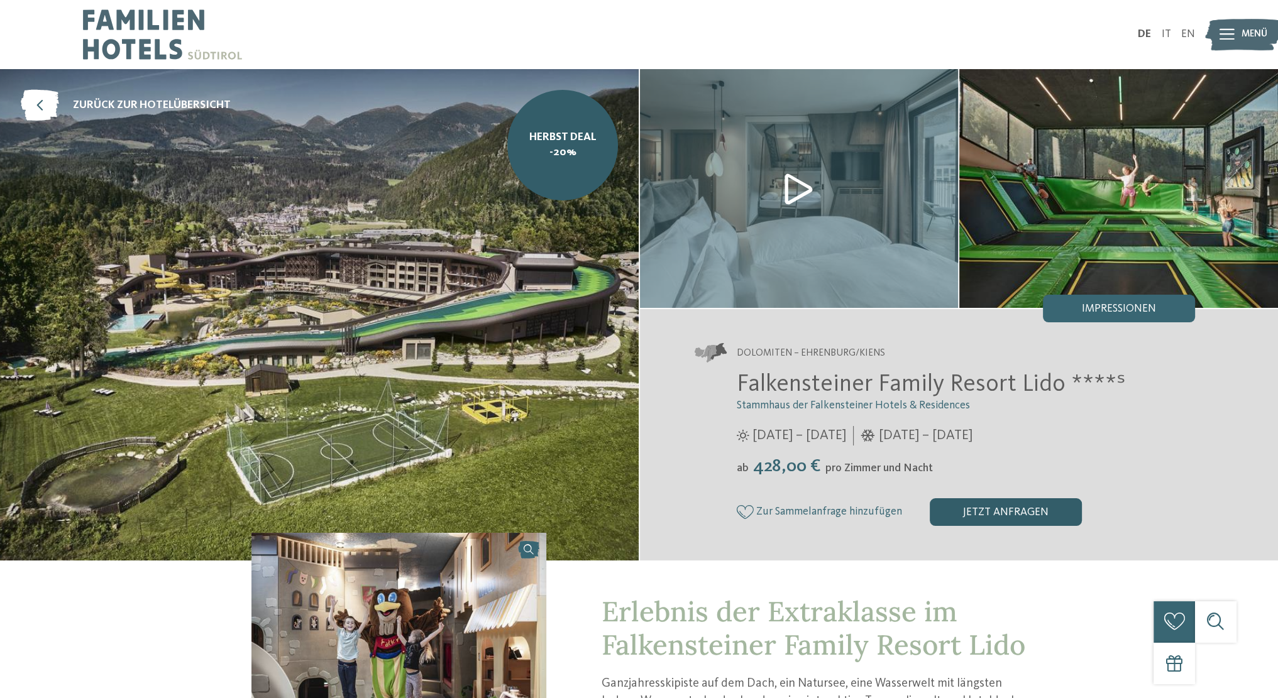
click at [1016, 508] on div "jetzt anfragen" at bounding box center [1006, 512] width 152 height 28
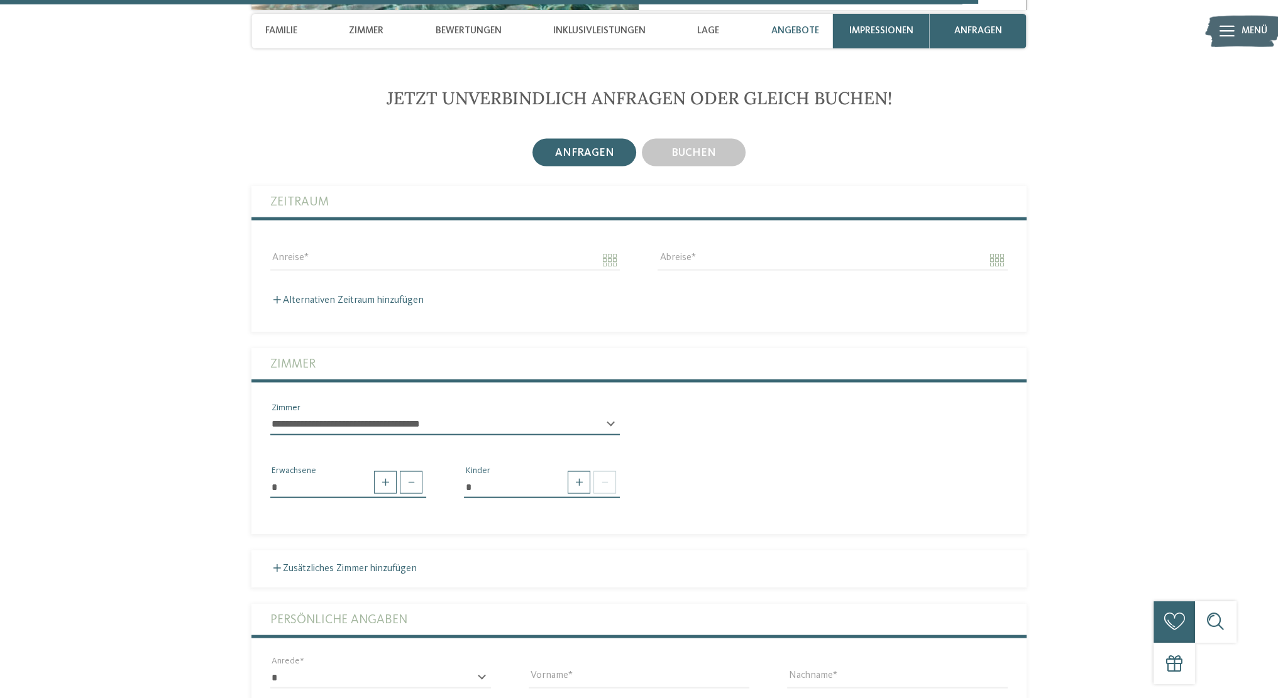
scroll to position [3509, 0]
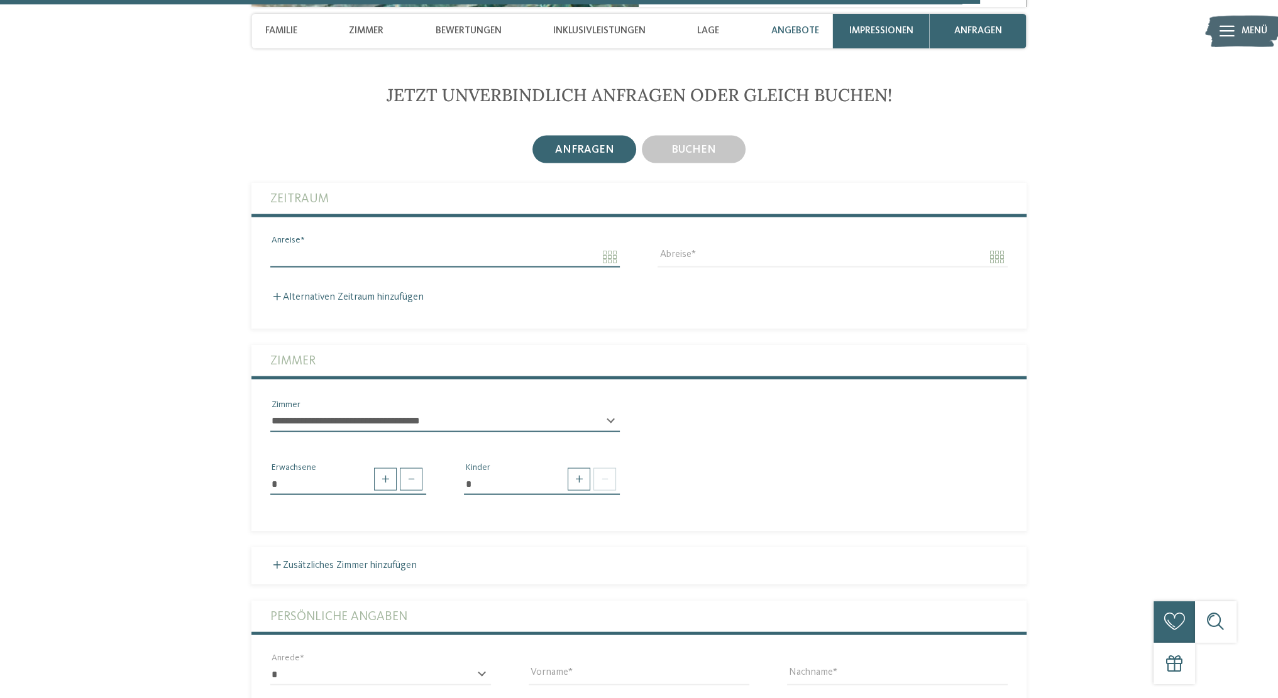
click at [599, 246] on input "Anreise" at bounding box center [444, 256] width 349 height 21
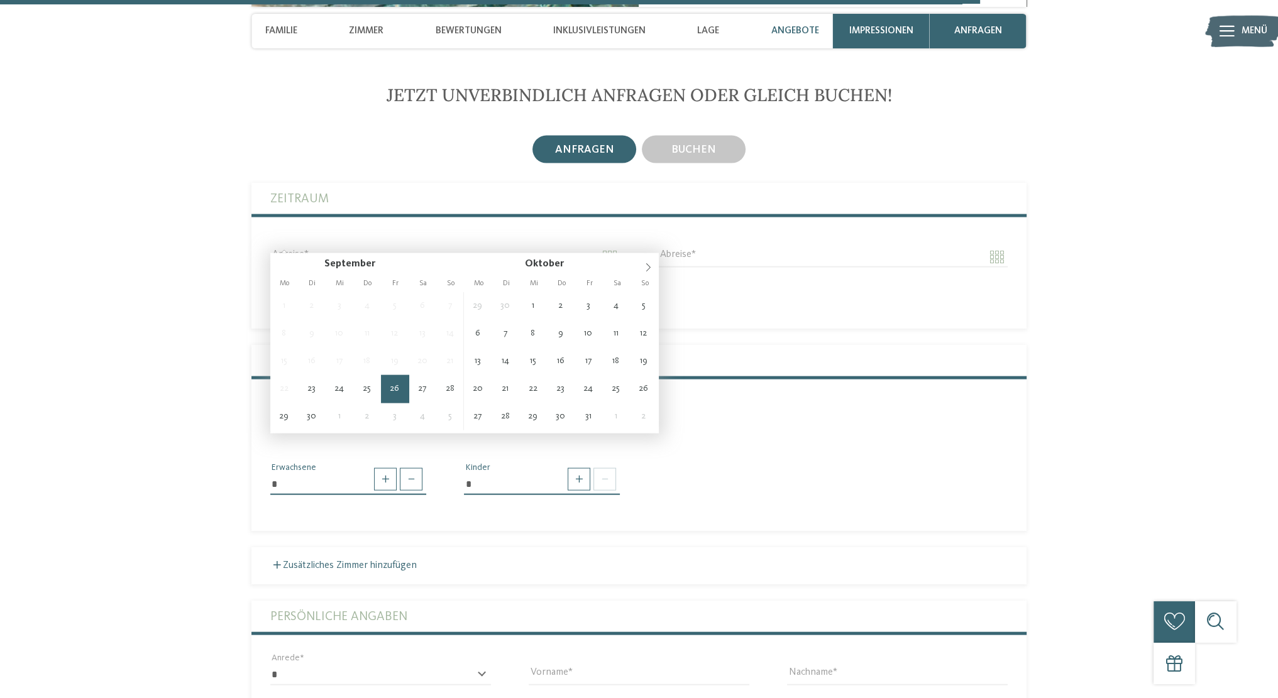
type input "**********"
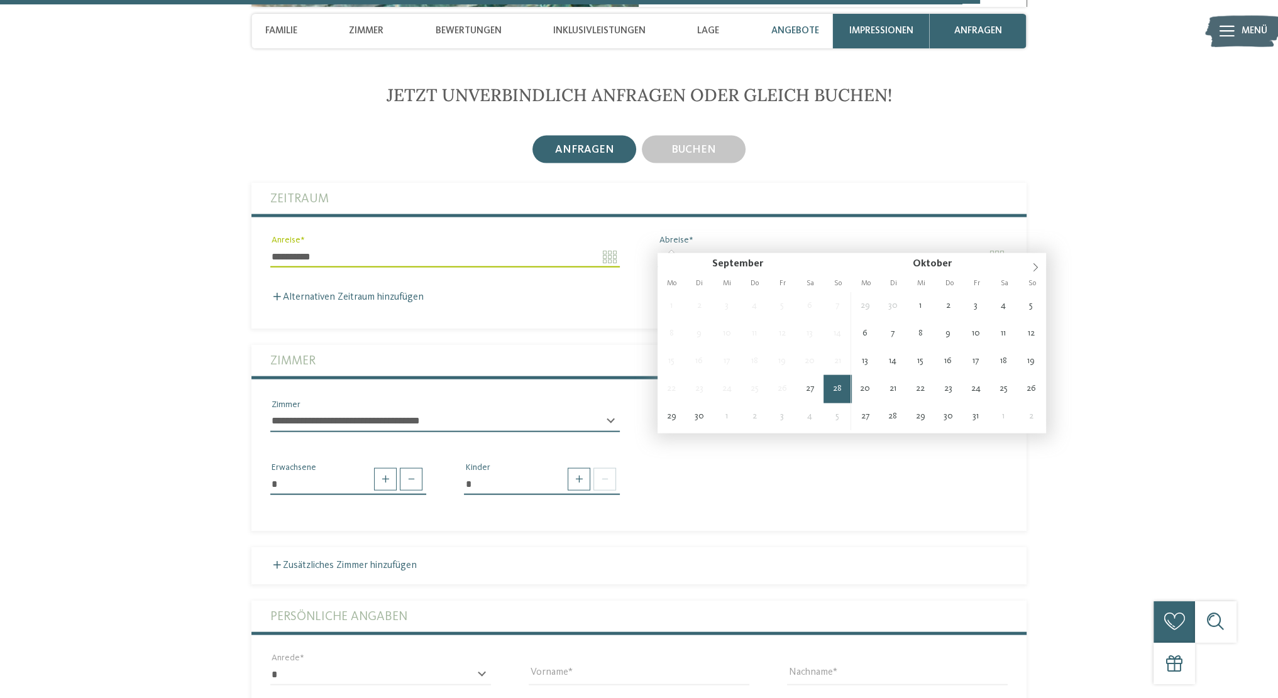
type input "**********"
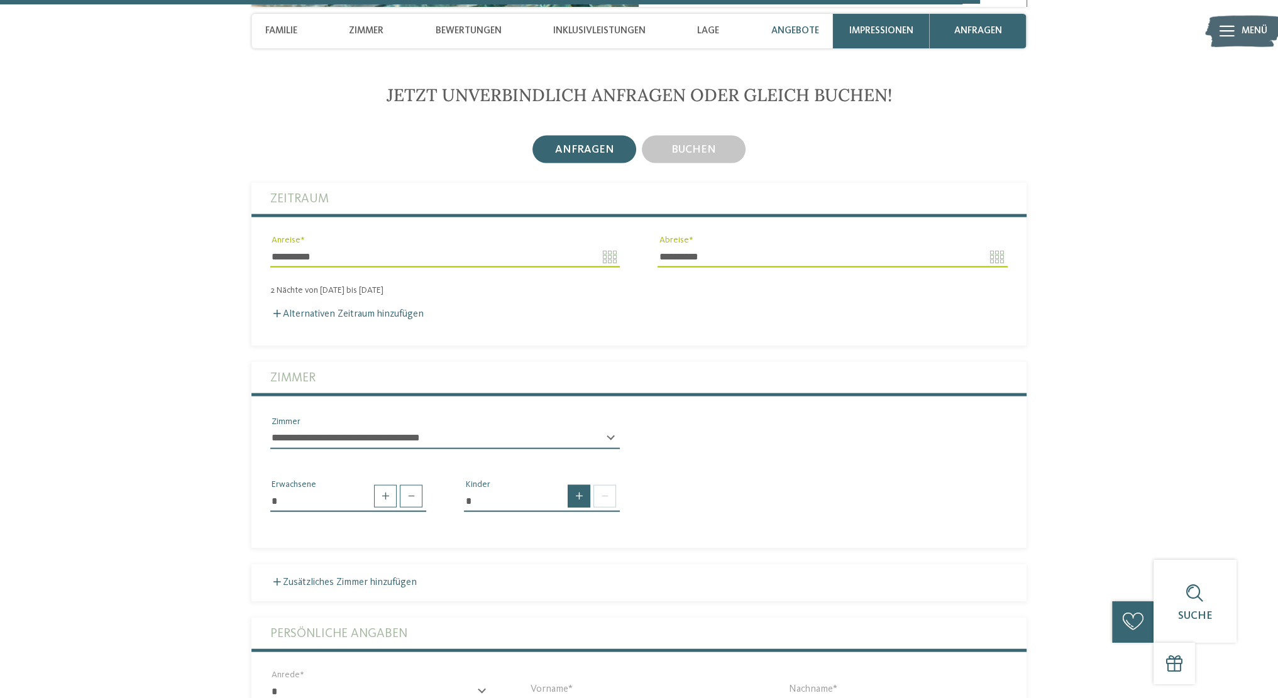
click at [579, 485] on span at bounding box center [579, 496] width 23 height 23
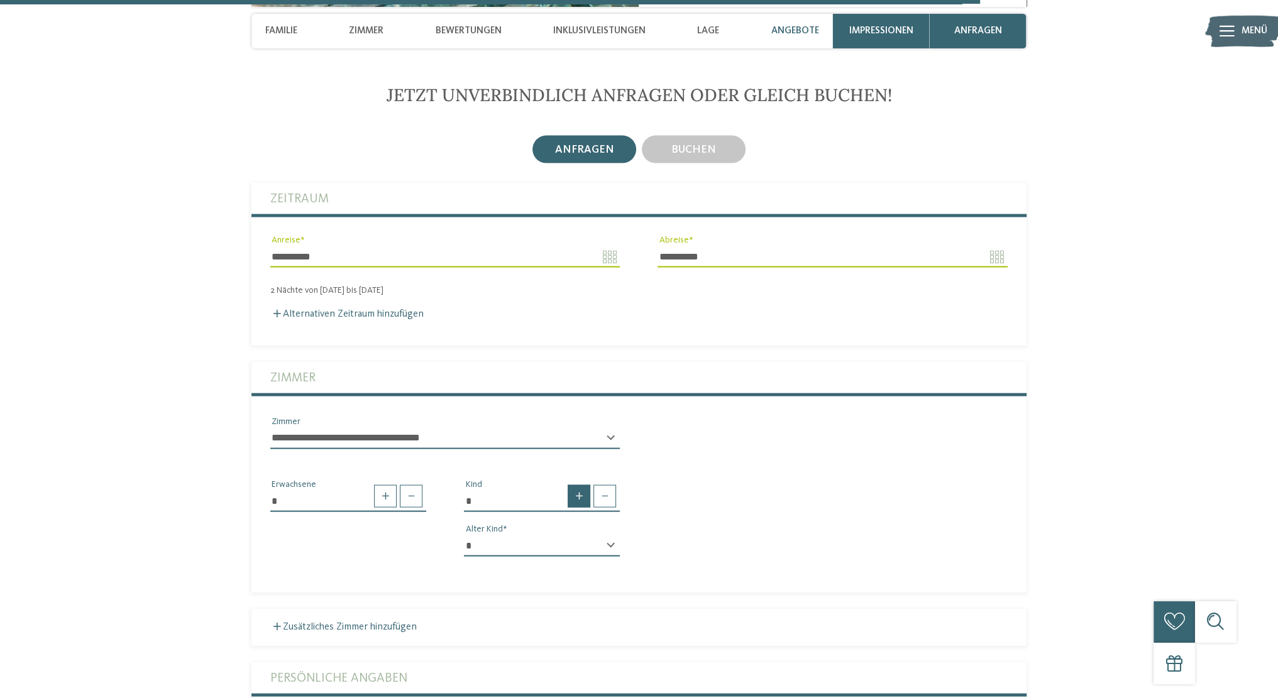
click at [579, 485] on span at bounding box center [579, 496] width 23 height 23
type input "*"
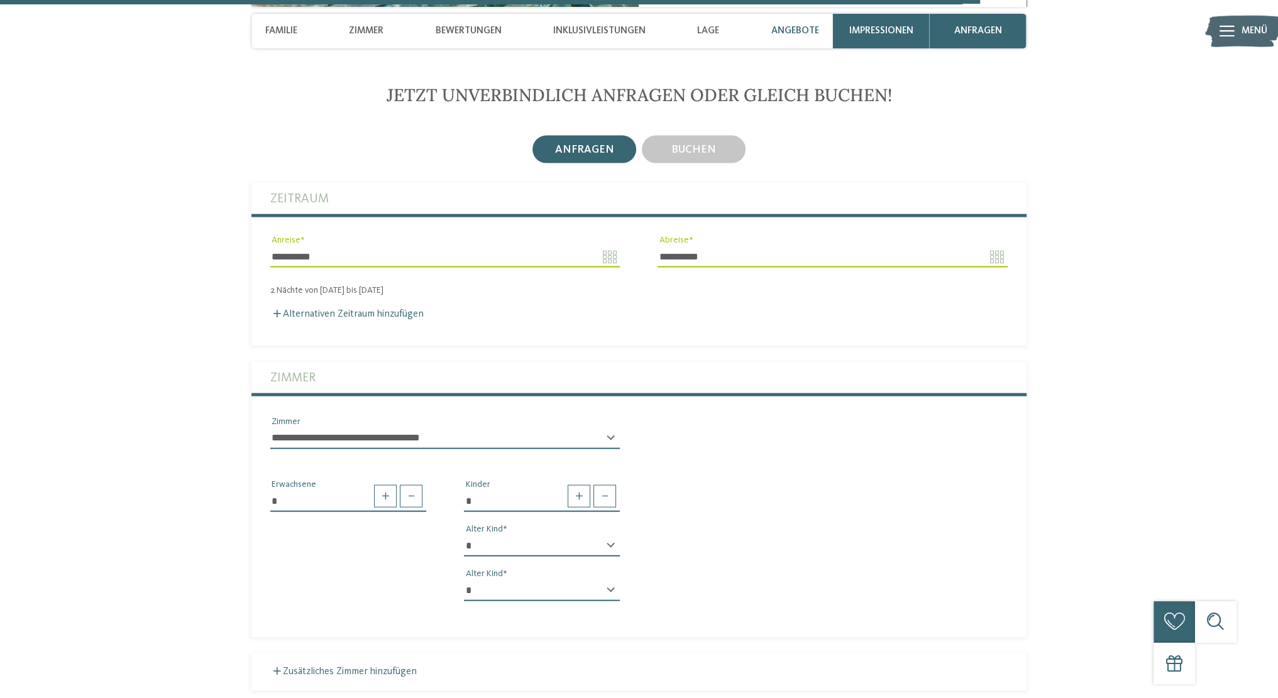
click at [576, 535] on select "* * * * * * * * * * * ** ** ** ** ** ** ** **" at bounding box center [542, 545] width 156 height 21
click at [464, 535] on select "* * * * * * * * * * * ** ** ** ** ** ** ** **" at bounding box center [542, 545] width 156 height 21
click at [502, 535] on select "* * * * * * * * * * * ** ** ** ** ** ** ** **" at bounding box center [542, 545] width 156 height 21
select select "*"
click at [464, 535] on select "* * * * * * * * * * * ** ** ** ** ** ** ** **" at bounding box center [542, 545] width 156 height 21
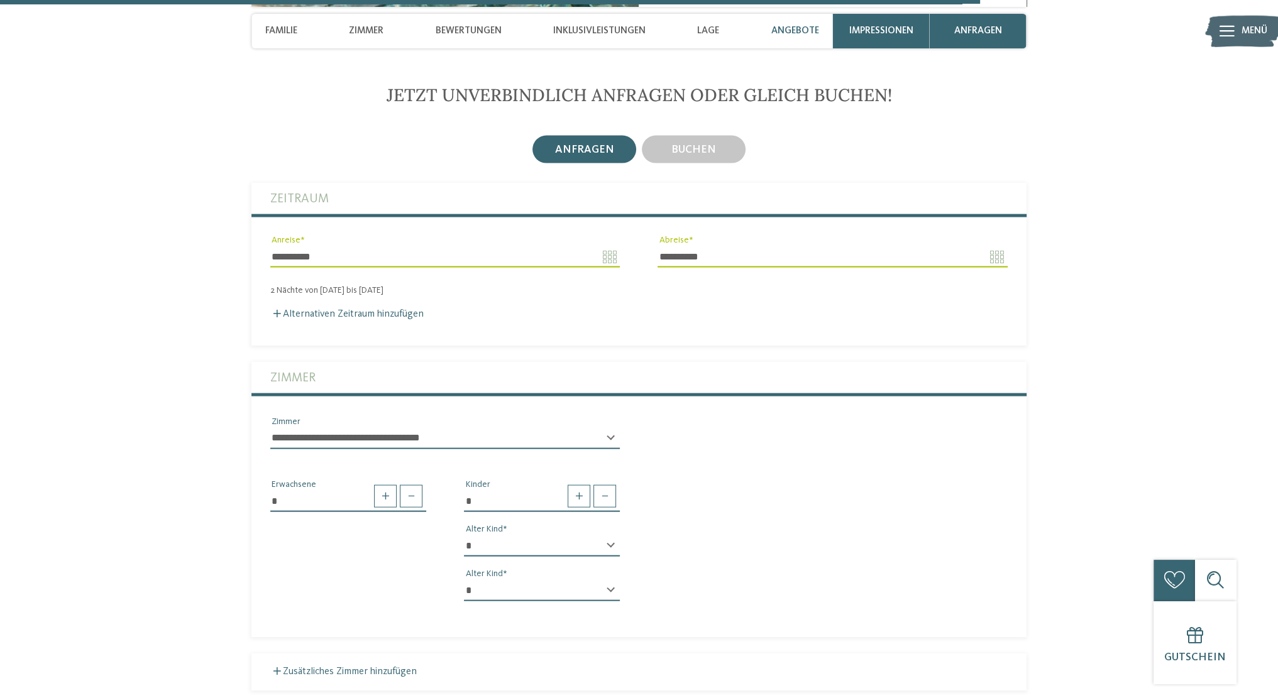
click at [503, 580] on select "* * * * * * * * * * * ** ** ** ** ** ** ** **" at bounding box center [542, 590] width 156 height 21
select select "*"
click at [464, 580] on select "* * * * * * * * * * * ** ** ** ** ** ** ** **" at bounding box center [542, 590] width 156 height 21
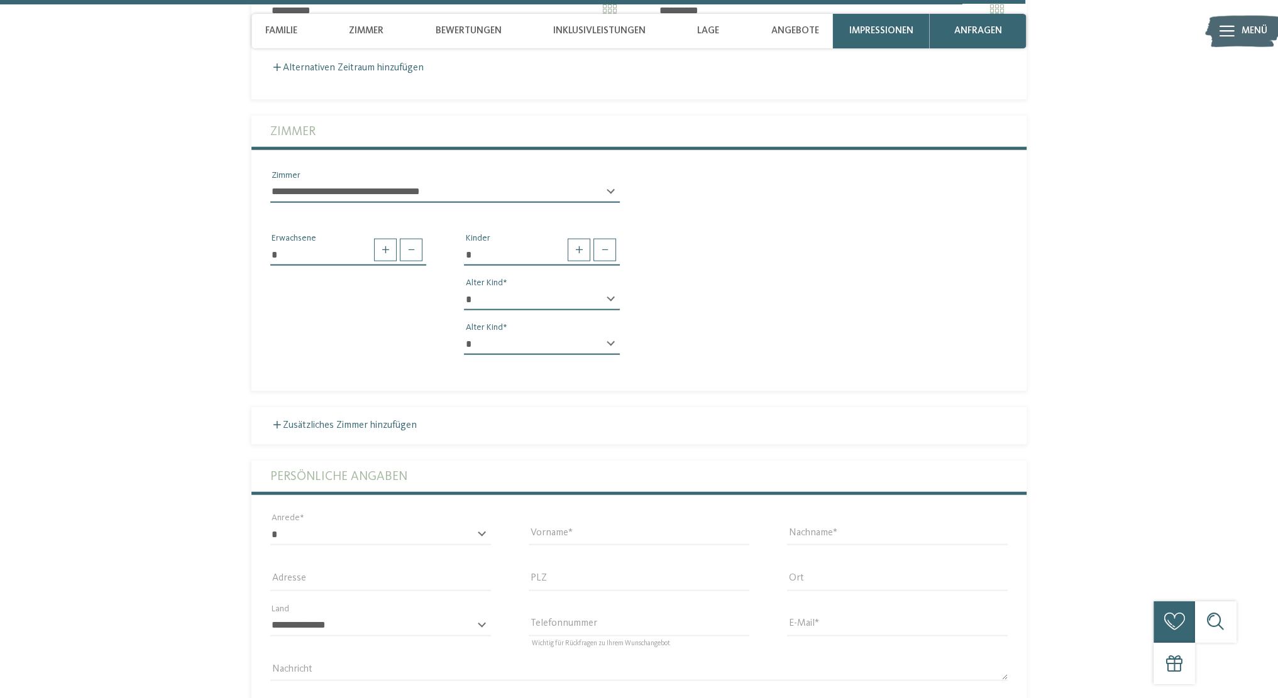
scroll to position [3756, 0]
click at [667, 569] on input "PLZ" at bounding box center [639, 579] width 221 height 21
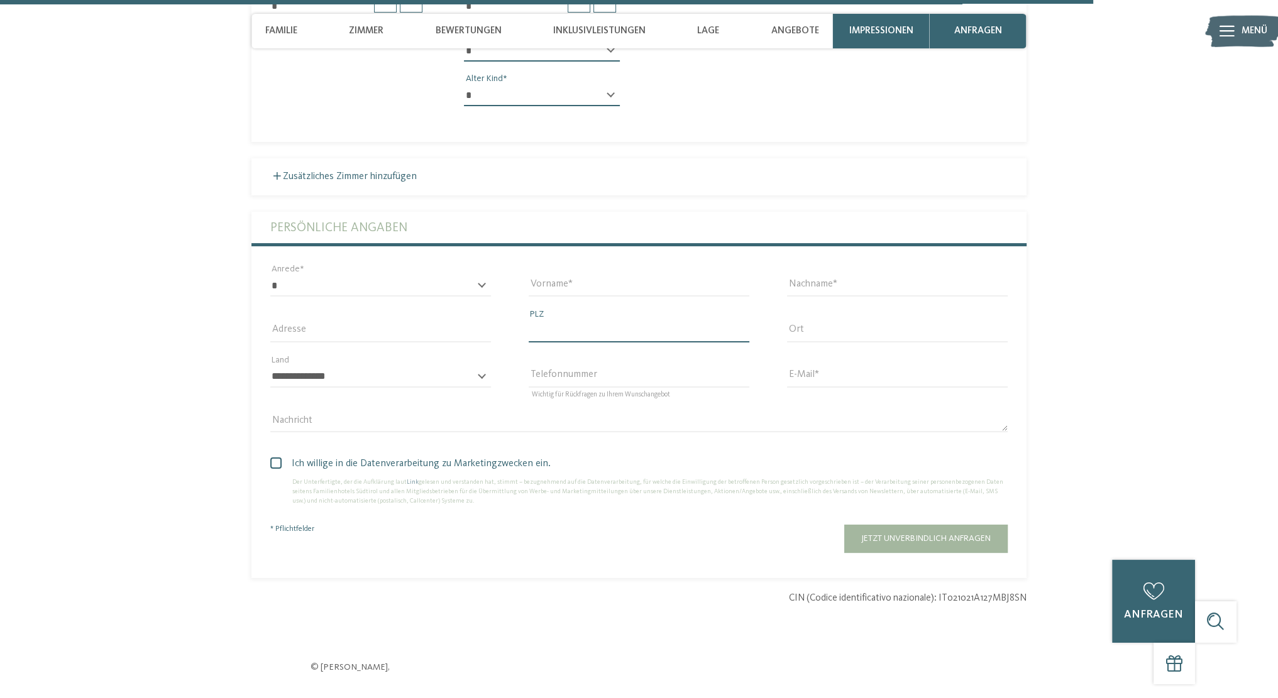
scroll to position [4005, 0]
click at [466, 263] on div "* **** **** ******* ****** Anrede" at bounding box center [380, 285] width 258 height 45
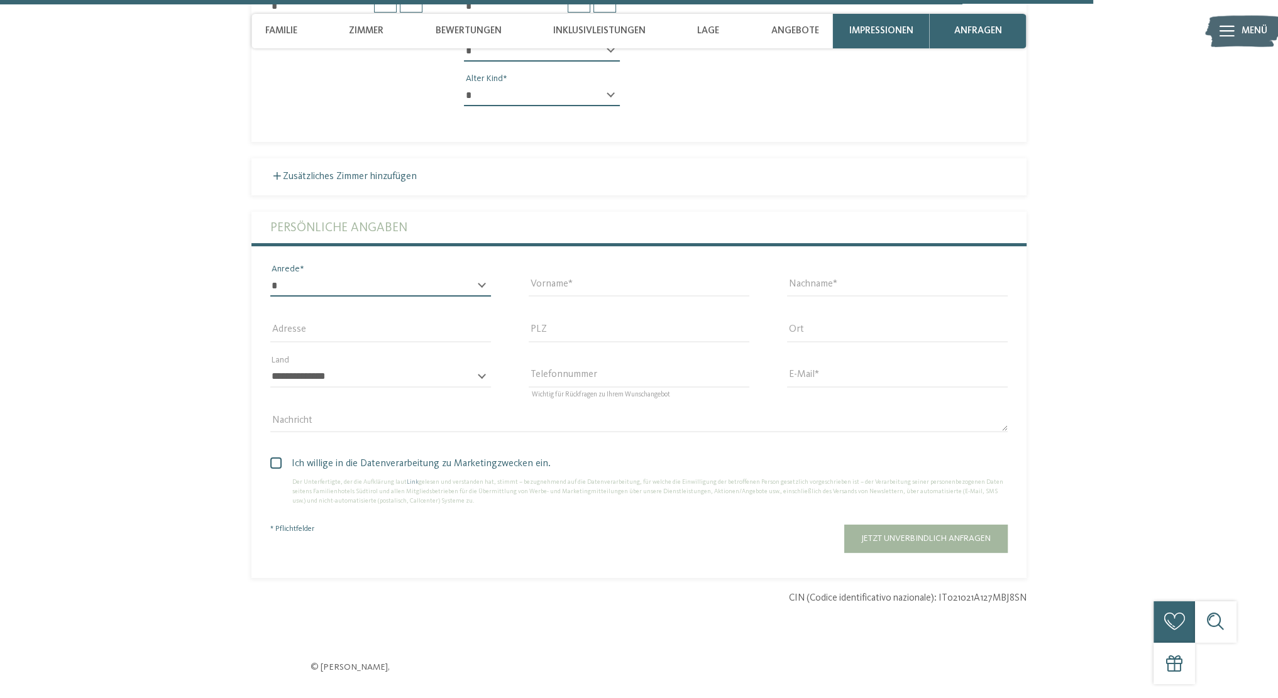
click at [487, 275] on select "* **** **** ******* ******" at bounding box center [380, 285] width 221 height 21
select select "*"
click at [270, 275] on select "* **** **** ******* ******" at bounding box center [380, 285] width 221 height 21
click at [593, 275] on input "Vorname" at bounding box center [639, 285] width 221 height 21
type input "*********"
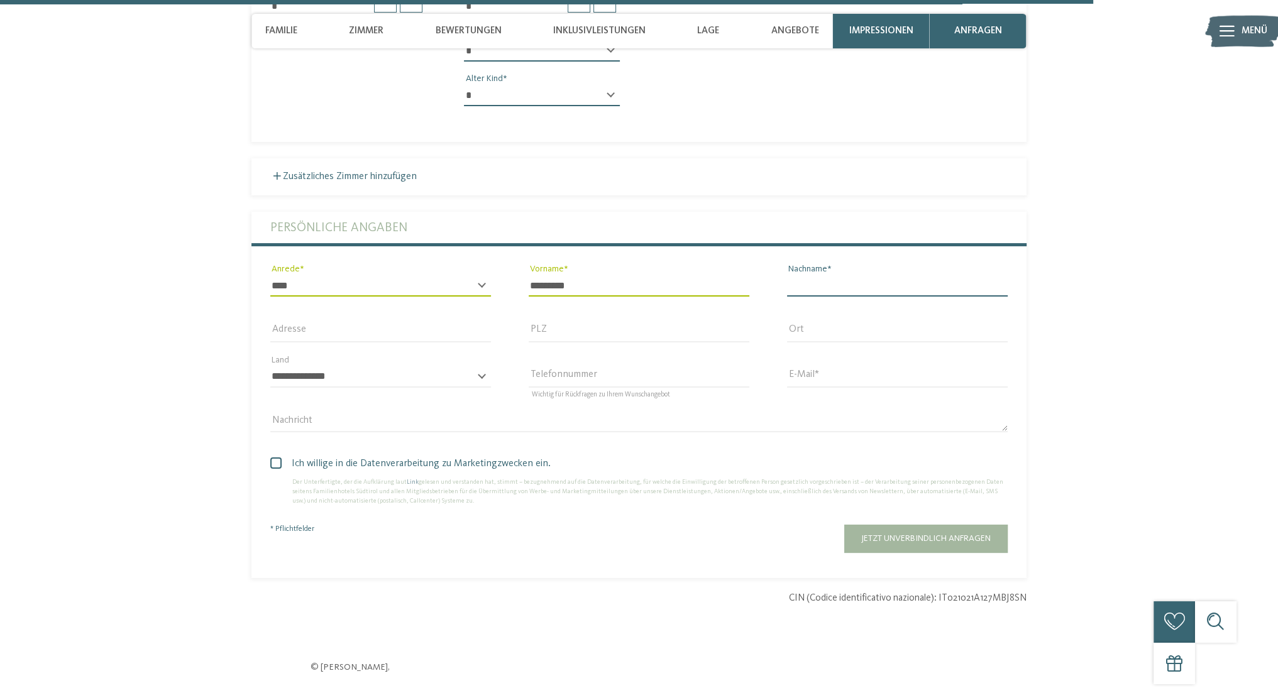
click at [799, 275] on input "Nachname" at bounding box center [897, 285] width 221 height 21
type input "******"
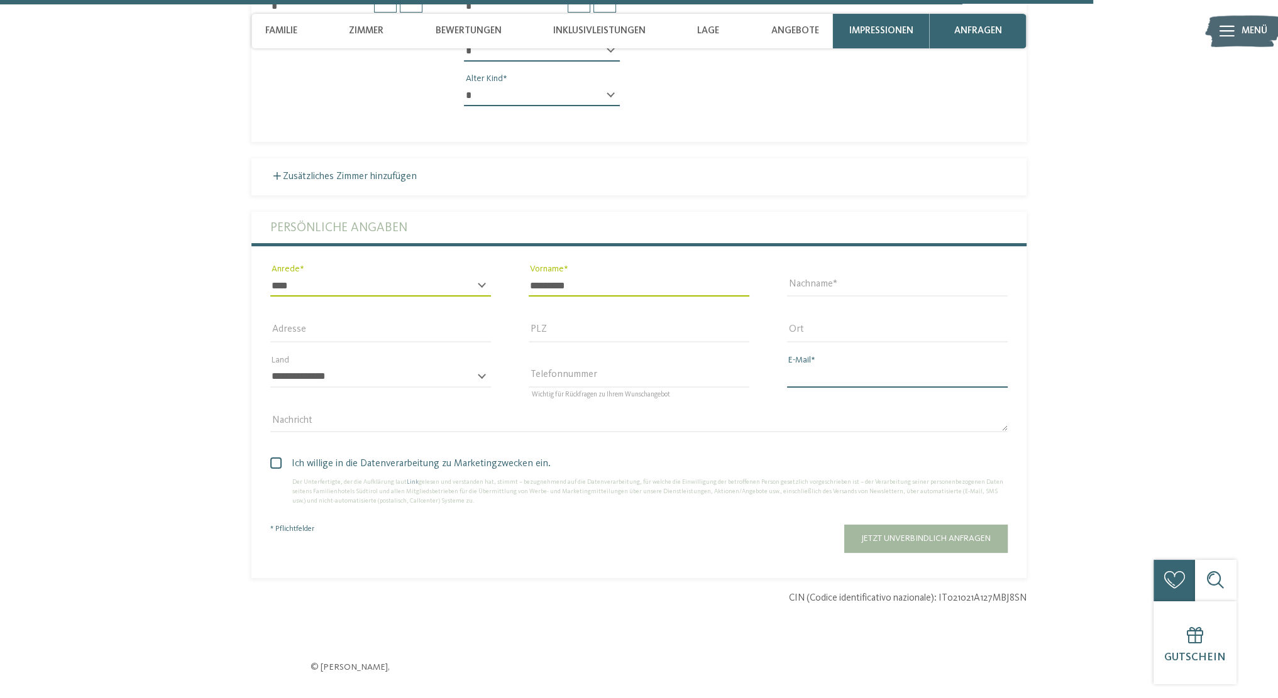
click at [837, 366] on input "E-Mail" at bounding box center [897, 376] width 221 height 21
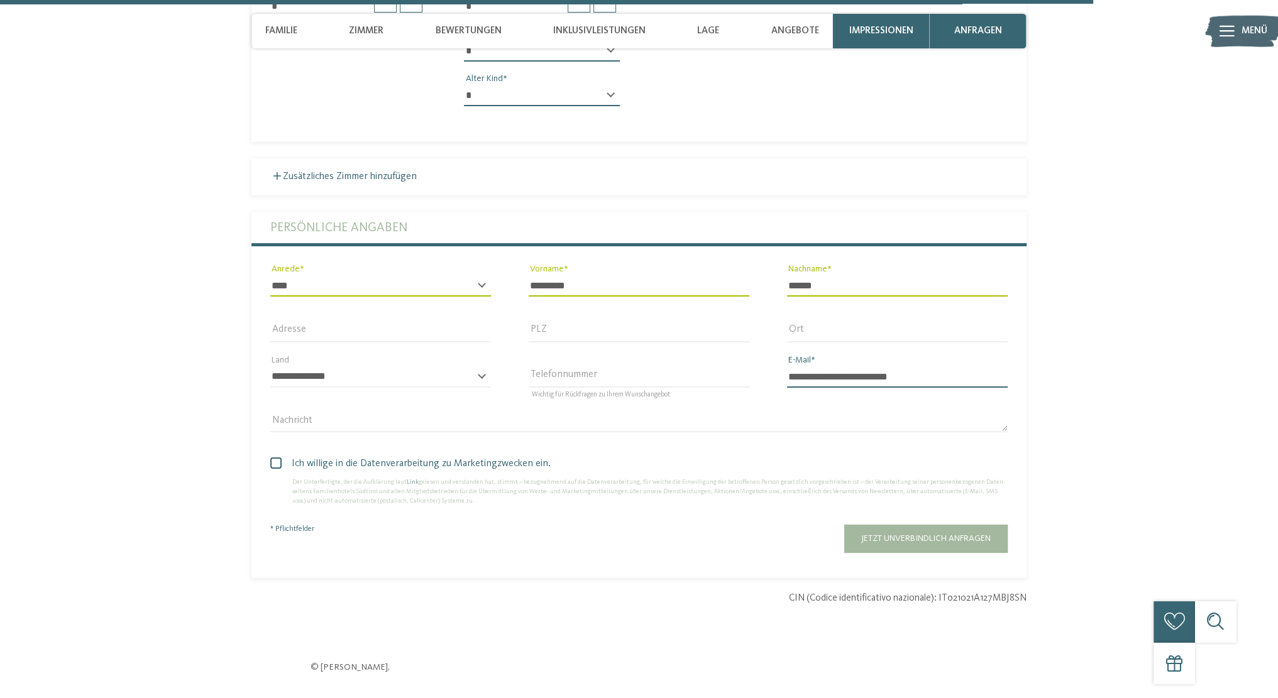
type input "**********"
click at [268, 447] on div "Ich willige in die Datenverarbeitung zu Marketingzwecken ein. Der Unterfertigte…" at bounding box center [638, 478] width 775 height 69
click at [277, 458] on span at bounding box center [275, 463] width 11 height 11
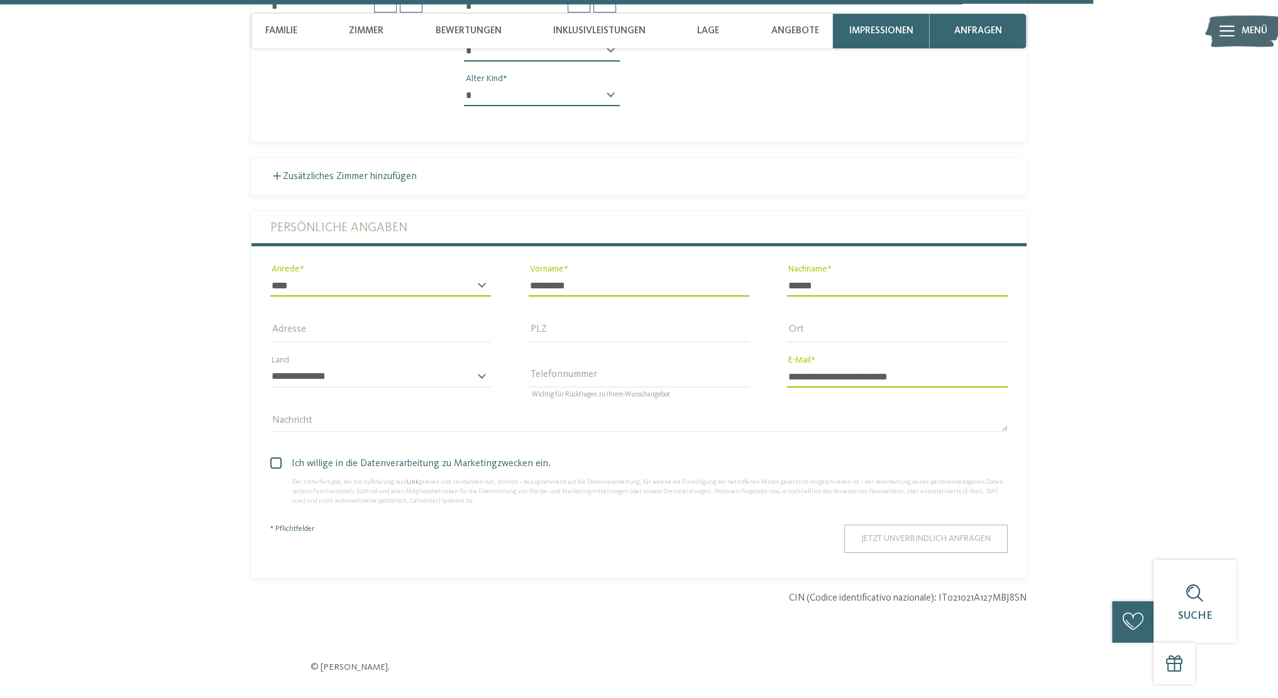
click at [875, 534] on span "Jetzt unverbindlich anfragen" at bounding box center [925, 538] width 129 height 9
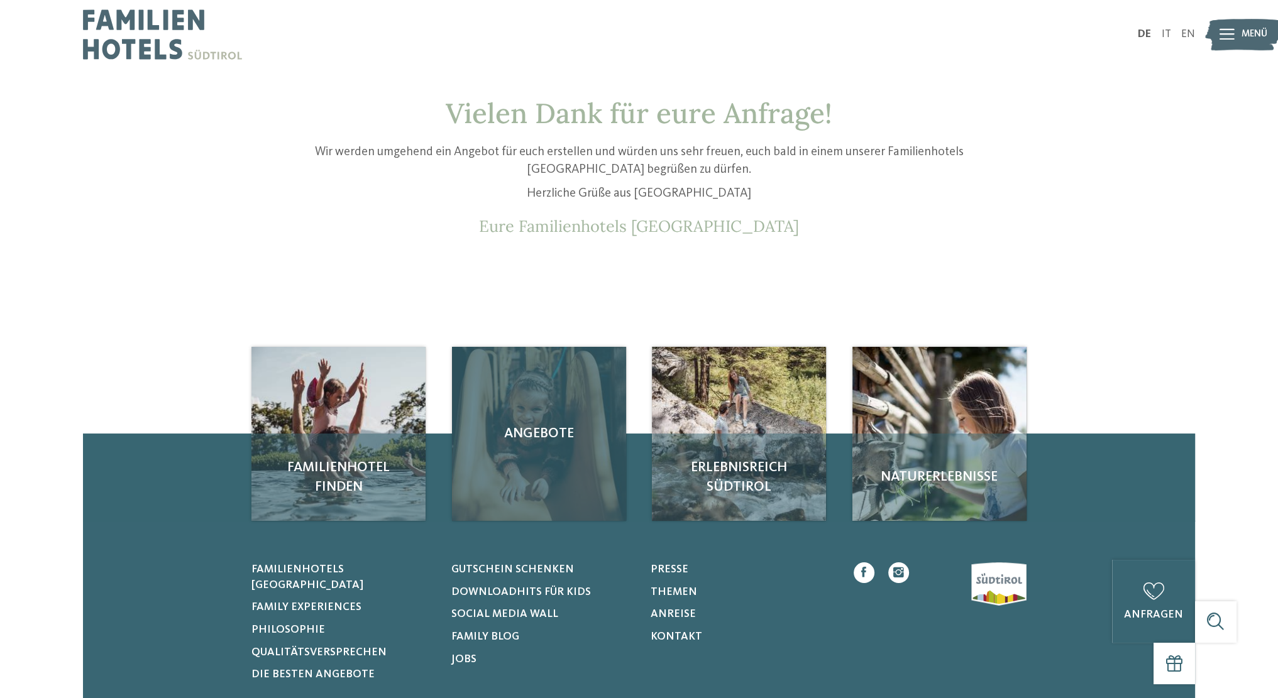
click at [541, 447] on div "Angebote" at bounding box center [539, 434] width 174 height 174
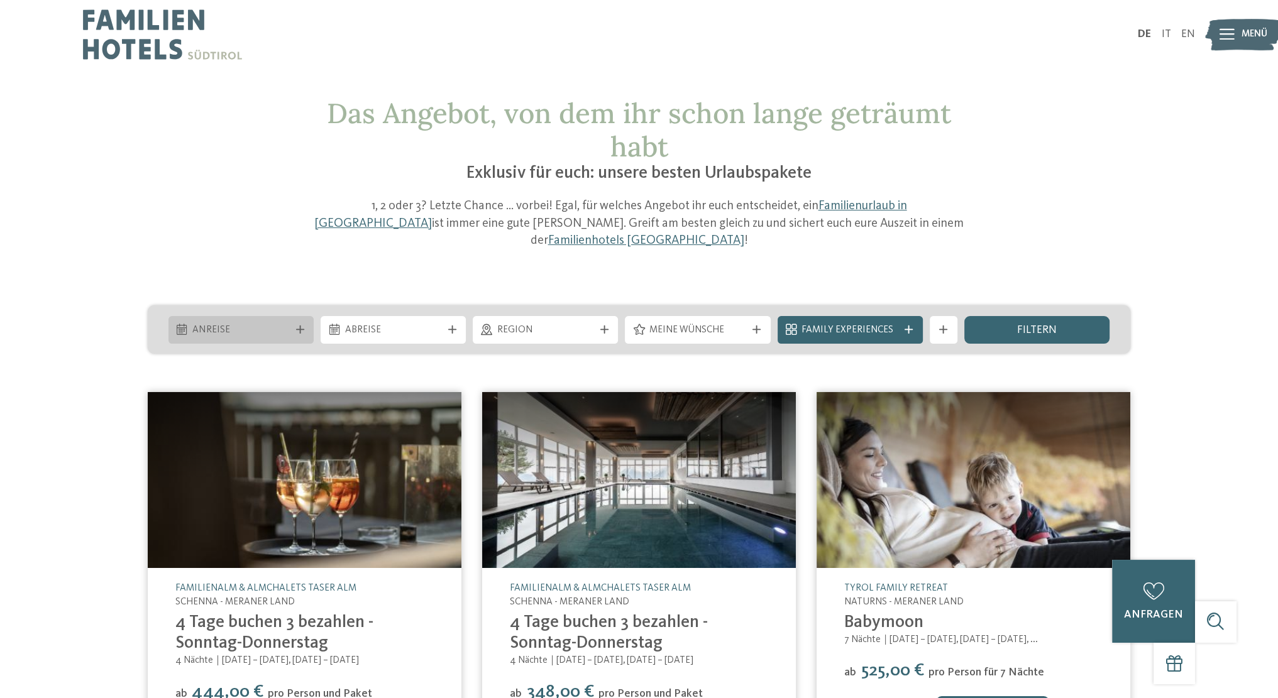
click at [272, 324] on span "Anreise" at bounding box center [240, 331] width 97 height 14
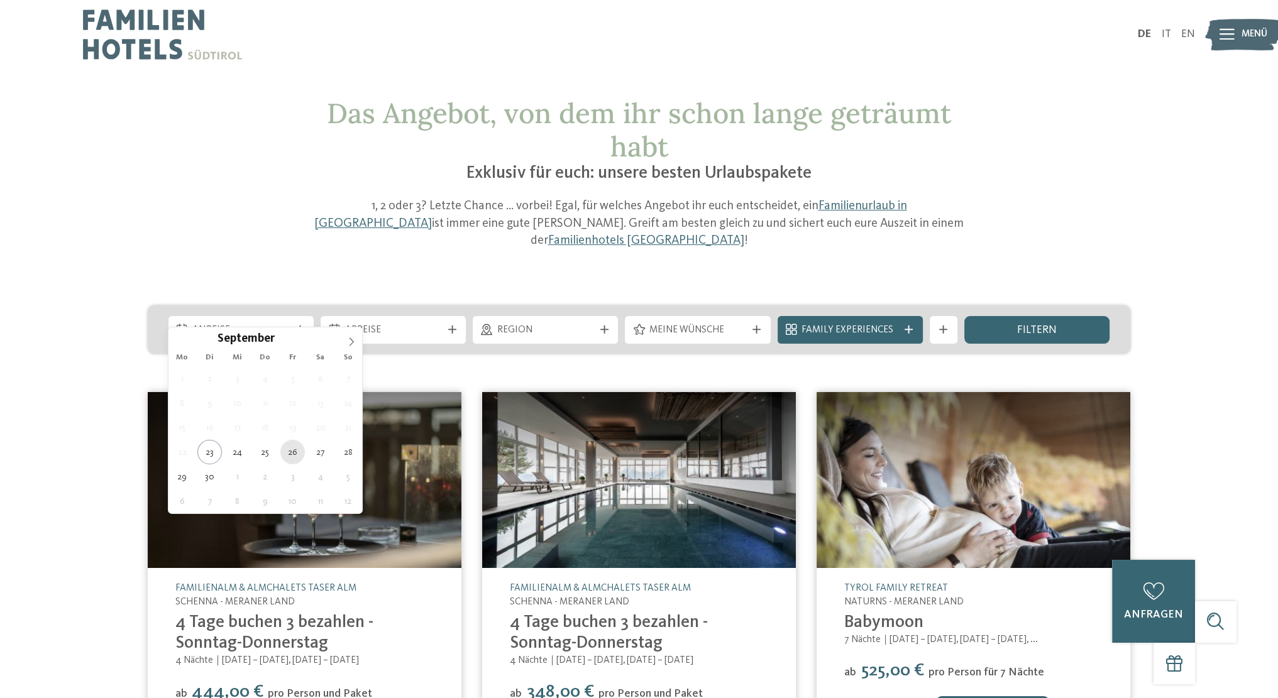
type div "[DATE]"
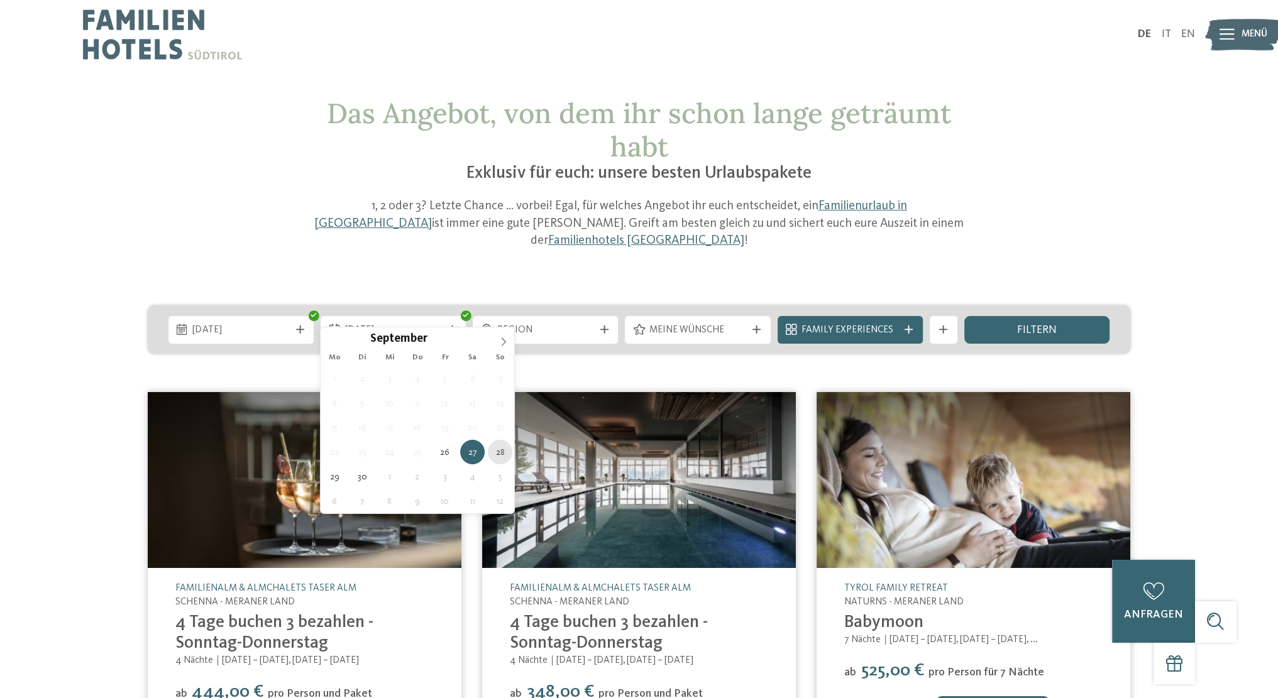
type div "[DATE]"
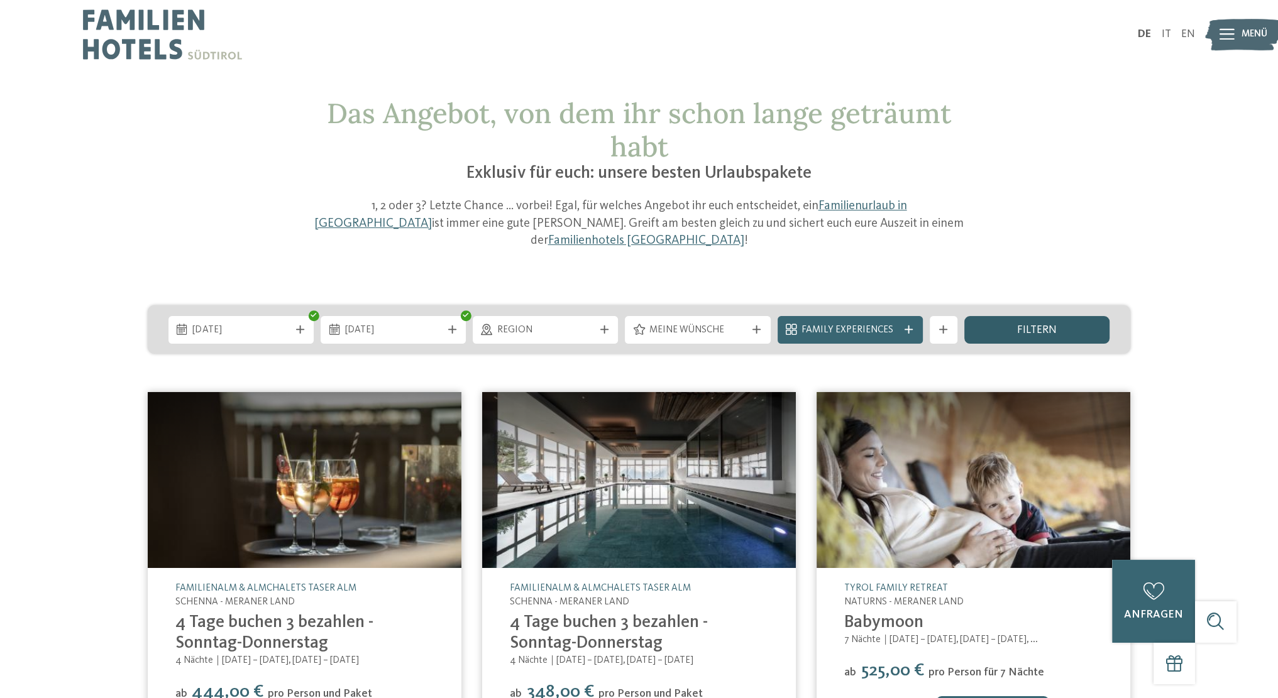
click at [1001, 316] on div "filtern" at bounding box center [1036, 330] width 145 height 28
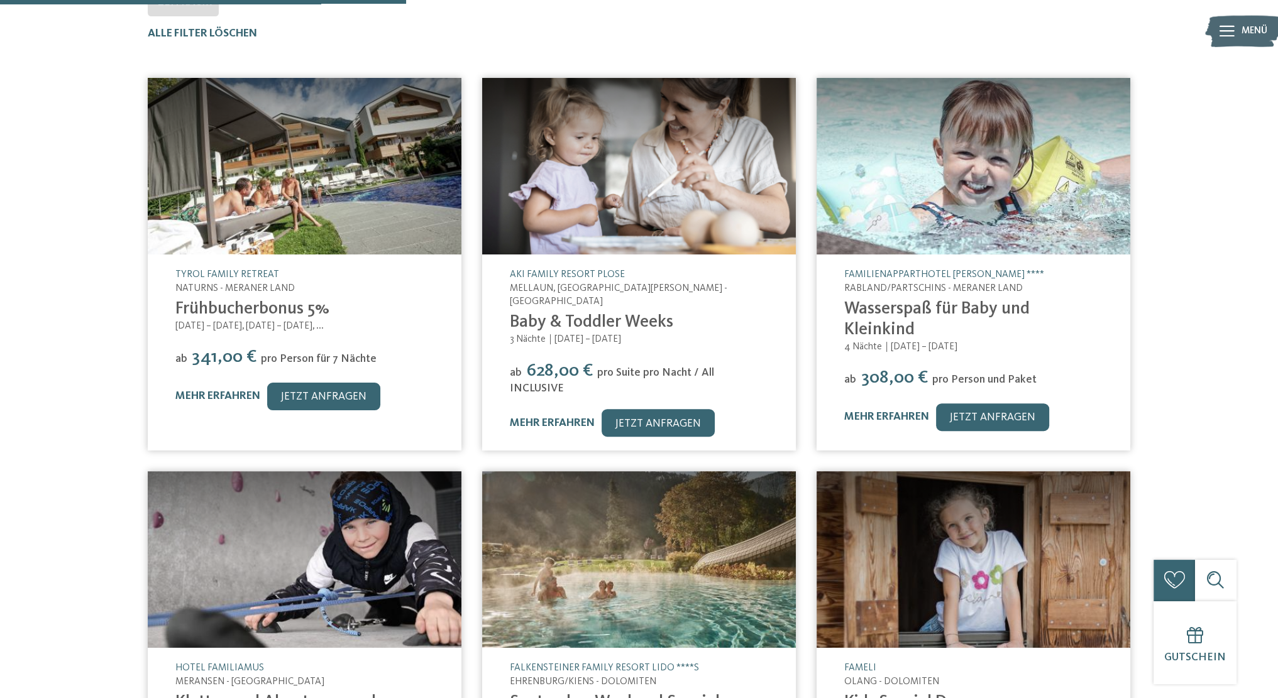
scroll to position [397, 0]
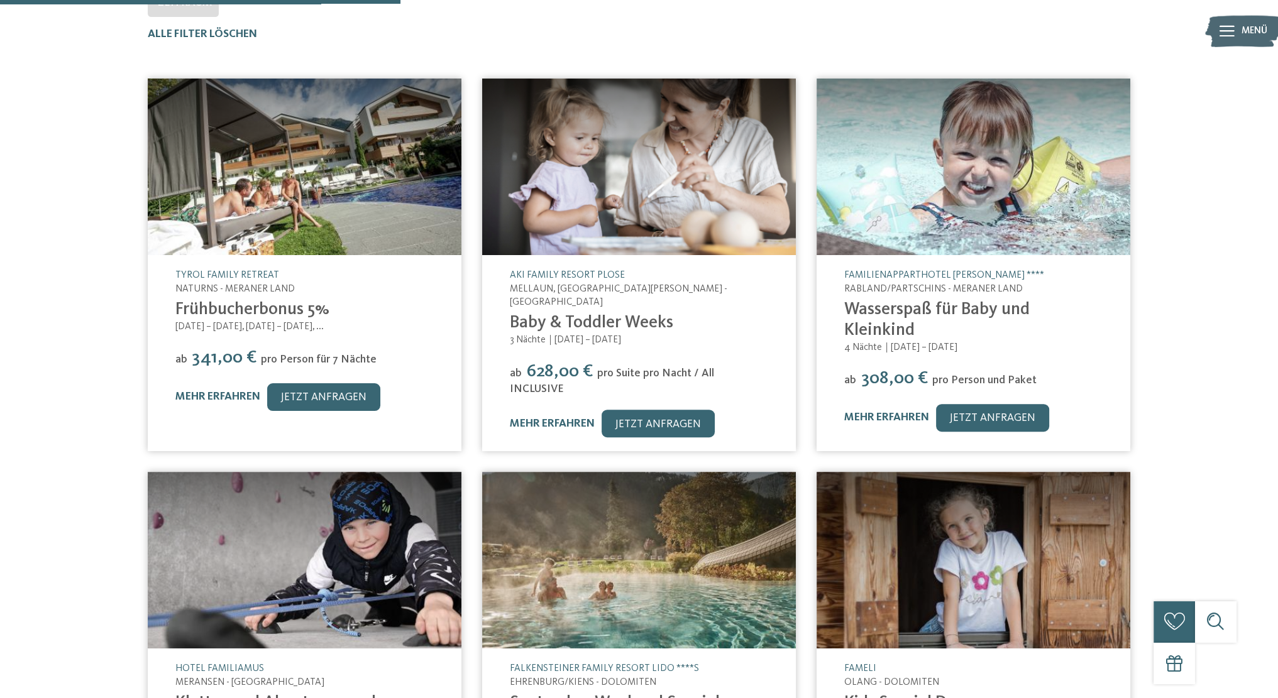
click at [972, 200] on img at bounding box center [973, 167] width 314 height 177
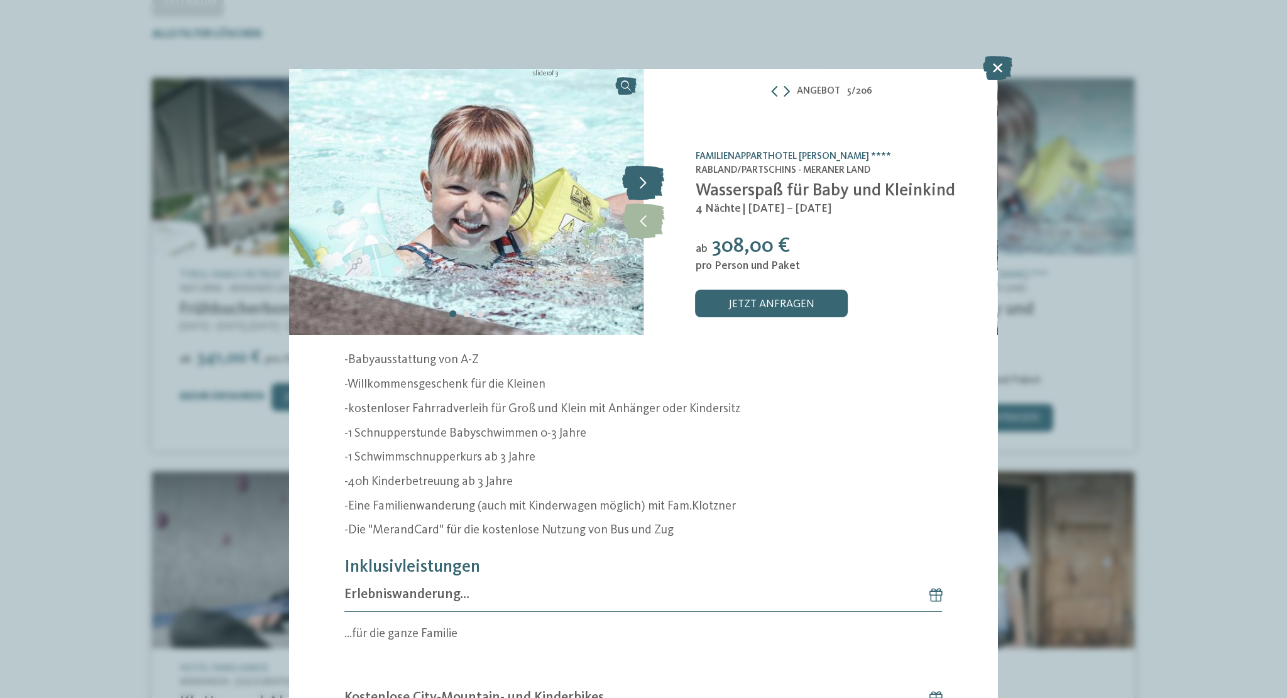
click at [645, 197] on icon at bounding box center [643, 183] width 42 height 35
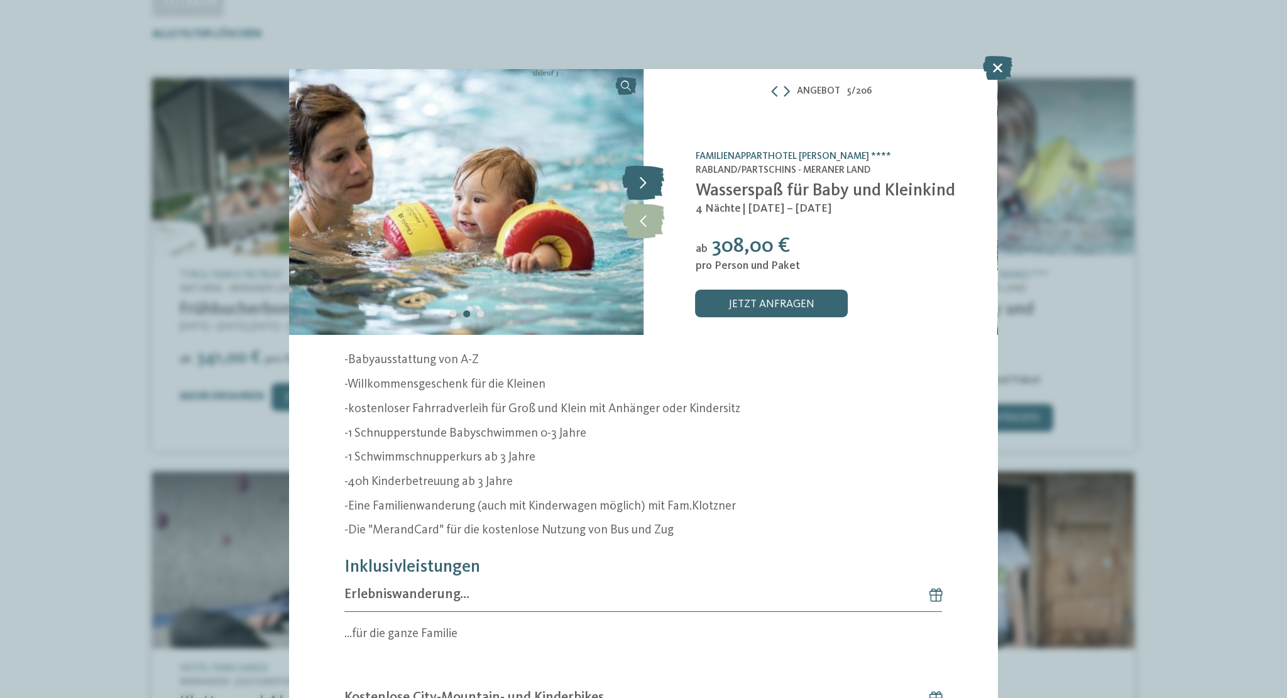
click at [641, 189] on icon at bounding box center [643, 183] width 42 height 35
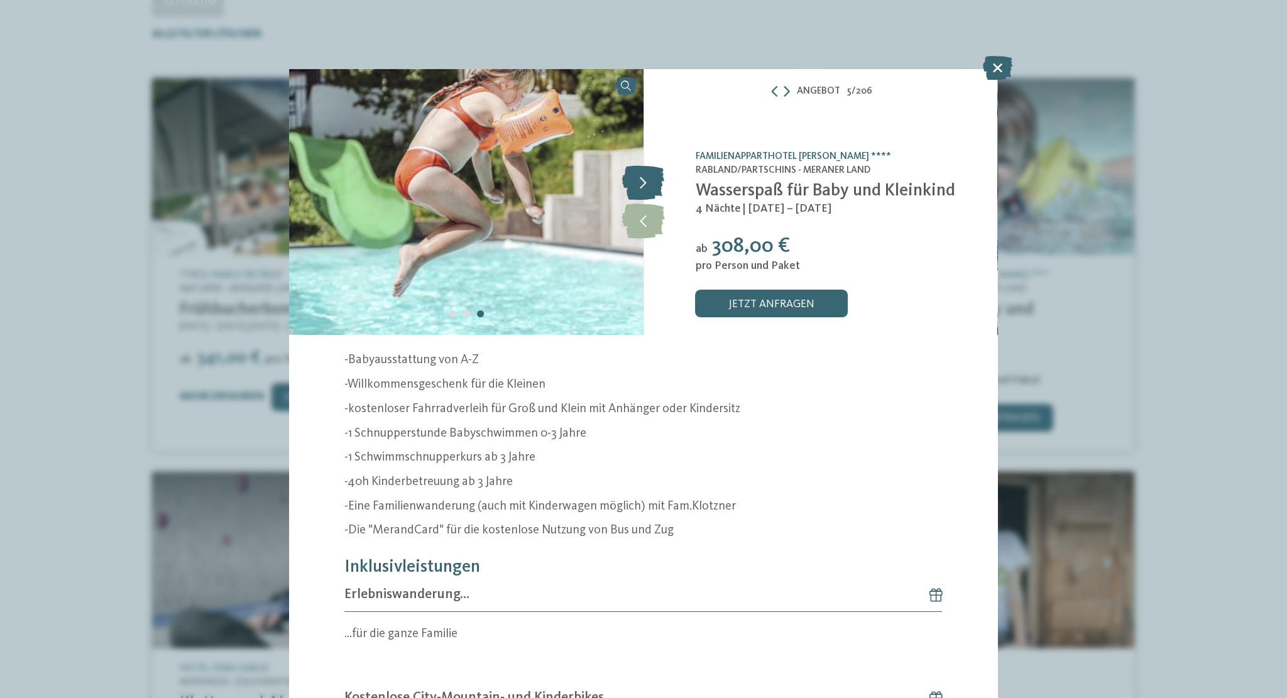
click at [641, 189] on icon at bounding box center [643, 183] width 42 height 35
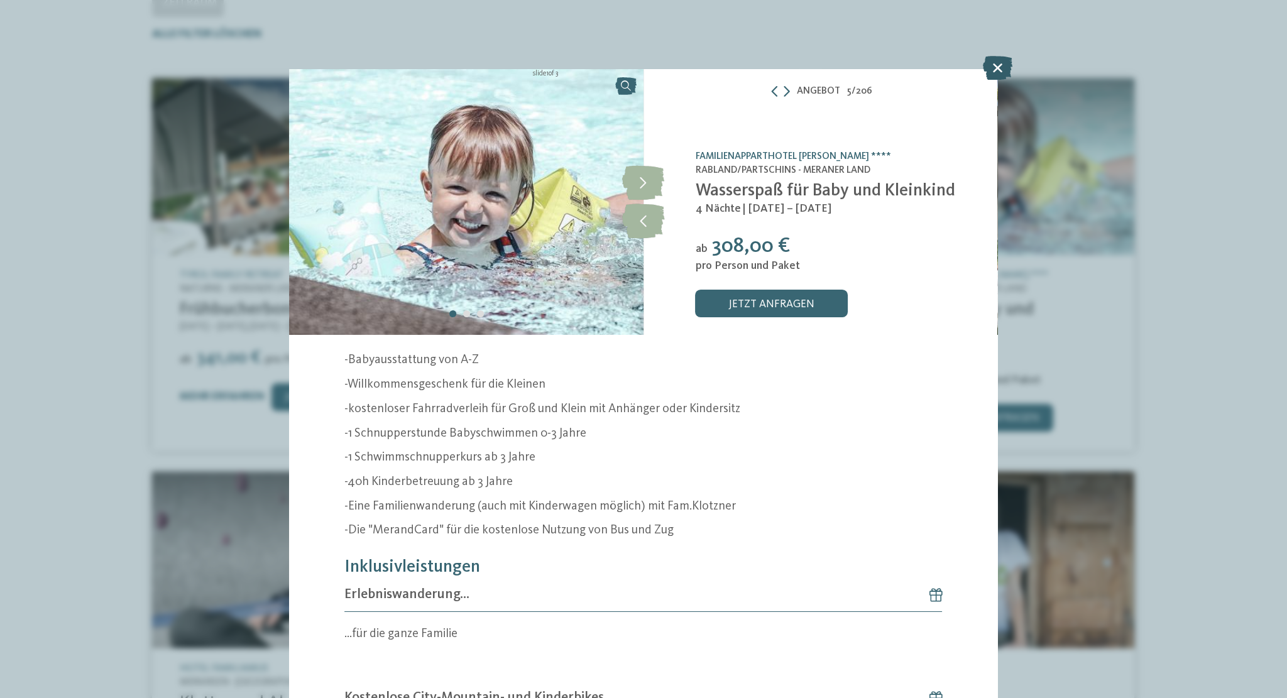
click at [993, 79] on icon at bounding box center [998, 68] width 30 height 24
